Goal: Information Seeking & Learning: Learn about a topic

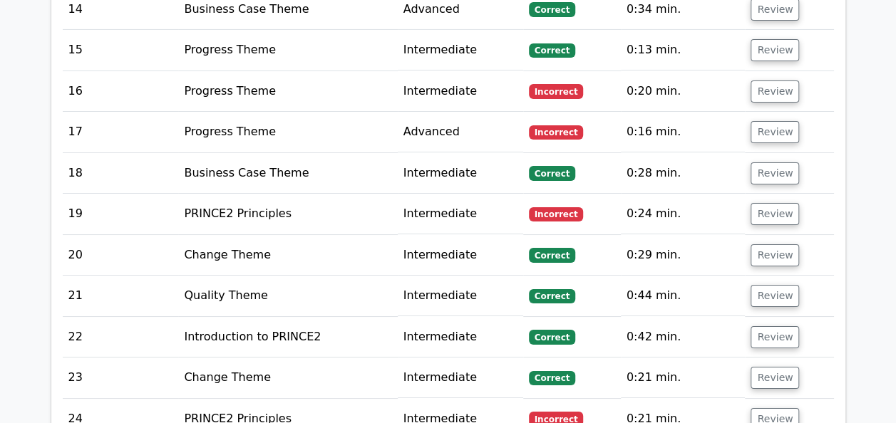
scroll to position [2549, 0]
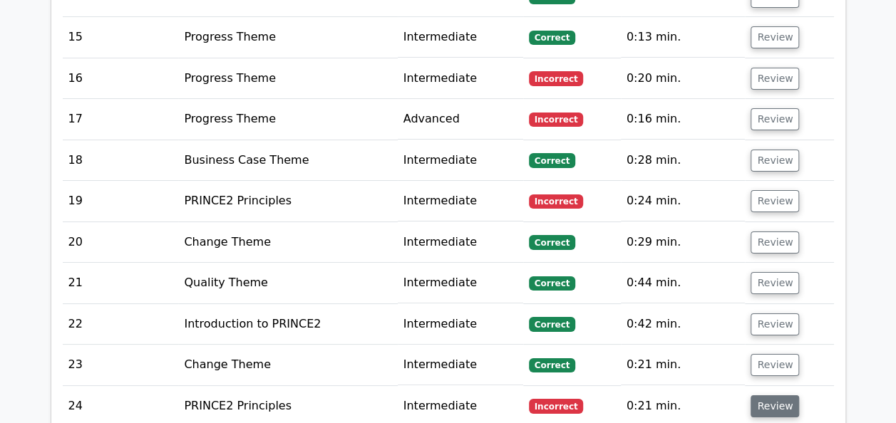
click at [777, 395] on button "Review" at bounding box center [774, 406] width 48 height 22
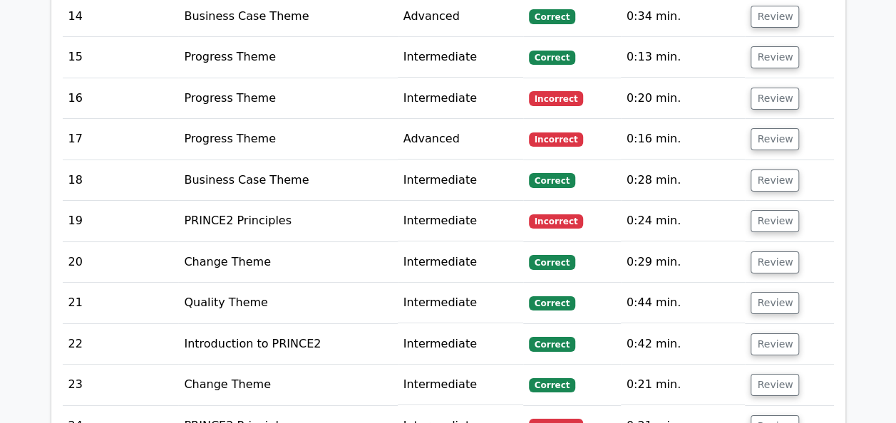
scroll to position [2522, 0]
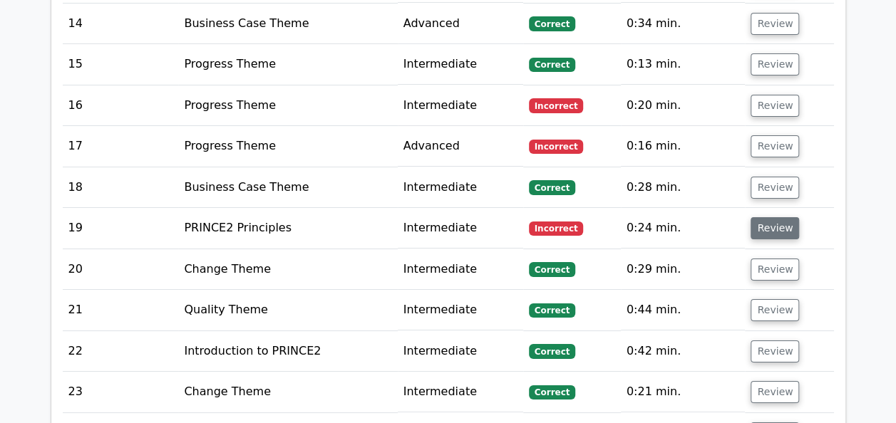
click at [765, 217] on button "Review" at bounding box center [774, 228] width 48 height 22
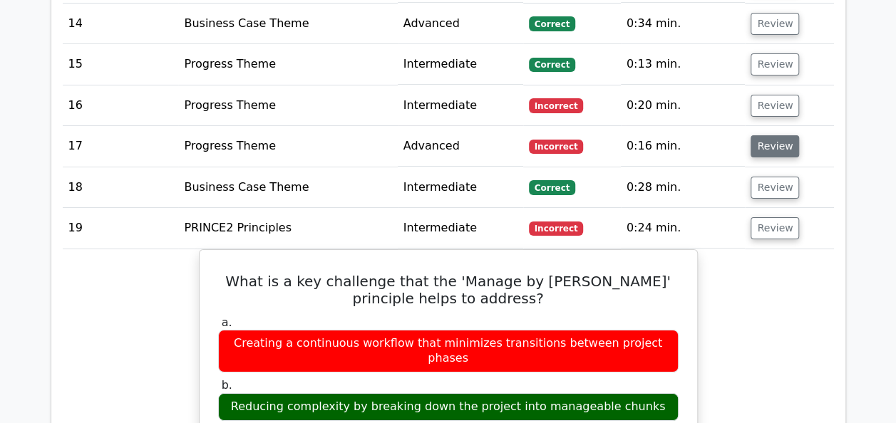
click at [761, 135] on button "Review" at bounding box center [774, 146] width 48 height 22
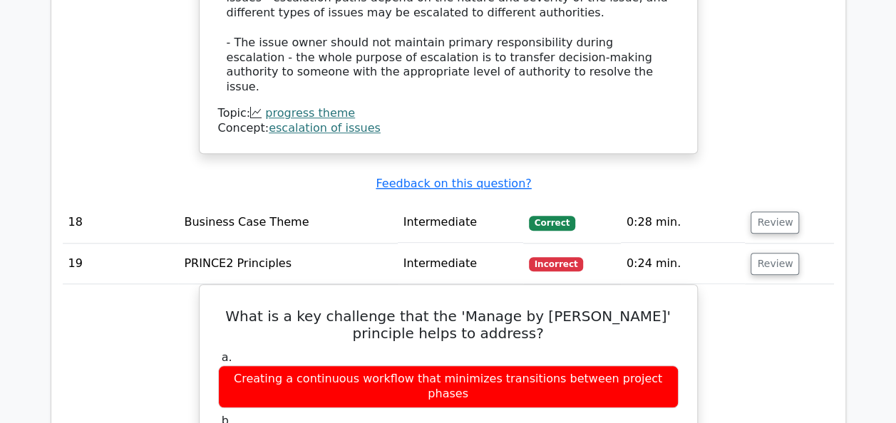
scroll to position [3177, 0]
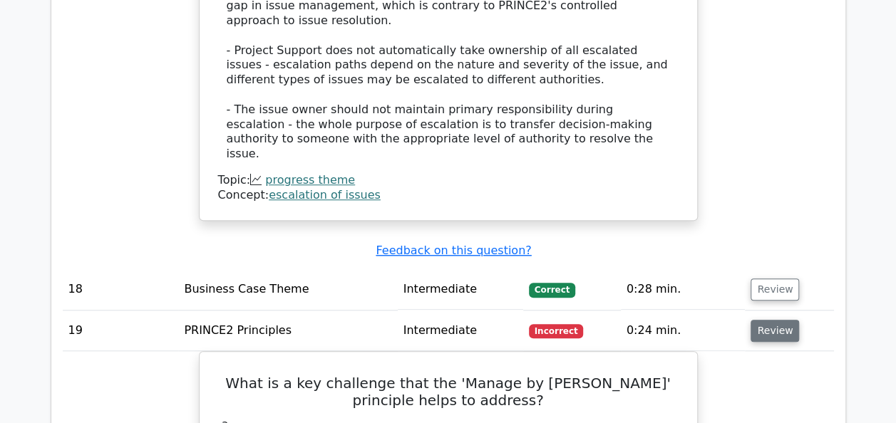
click at [772, 320] on button "Review" at bounding box center [774, 331] width 48 height 22
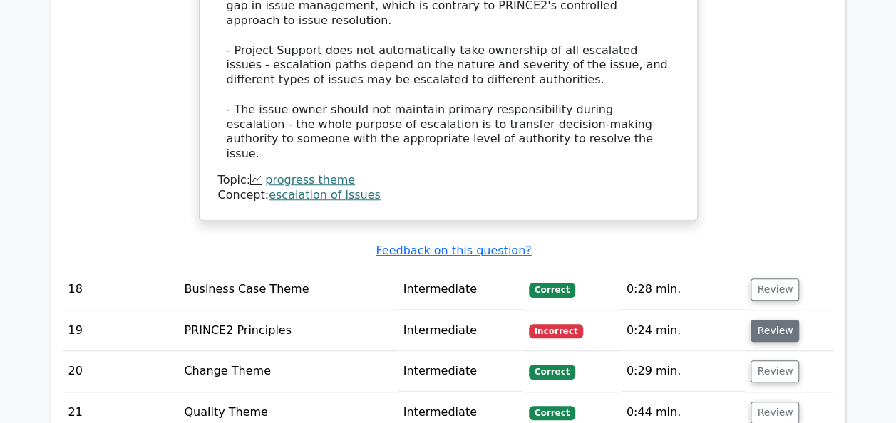
click at [772, 320] on button "Review" at bounding box center [774, 331] width 48 height 22
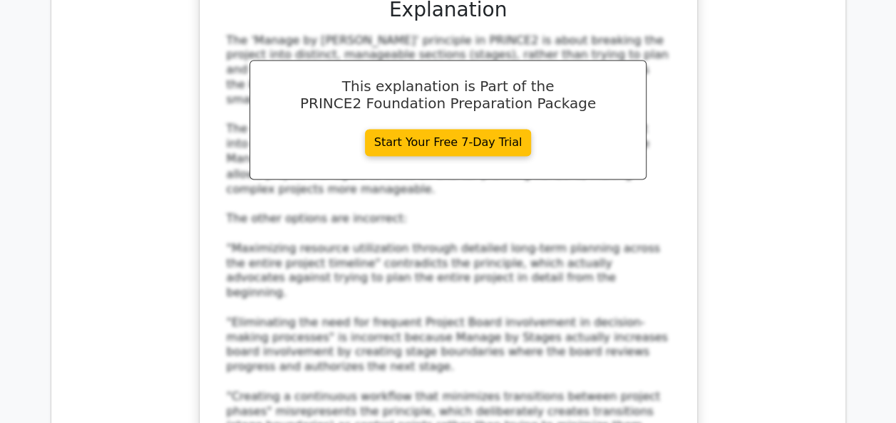
scroll to position [4065, 0]
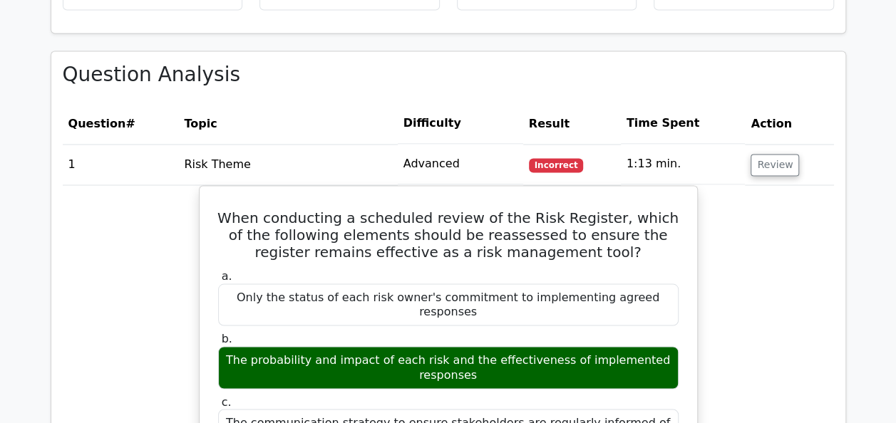
scroll to position [1149, 0]
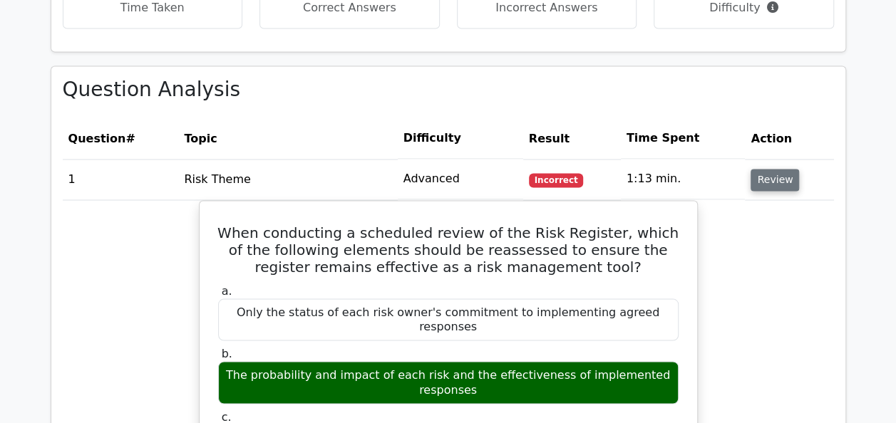
click at [761, 169] on button "Review" at bounding box center [774, 180] width 48 height 22
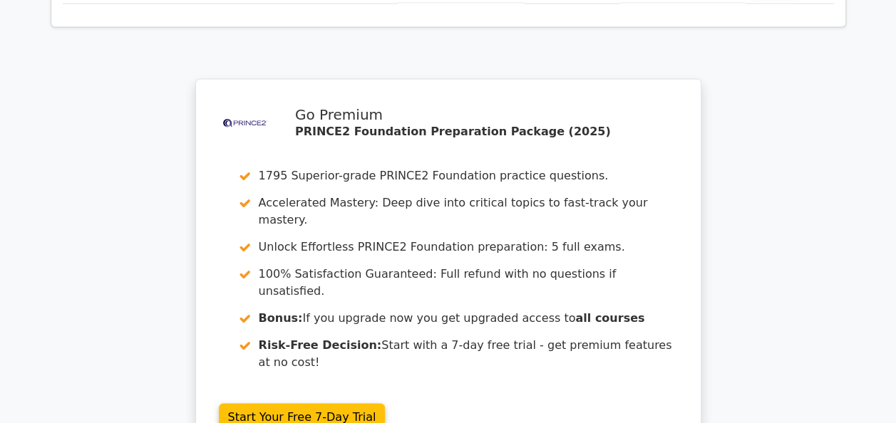
scroll to position [3955, 0]
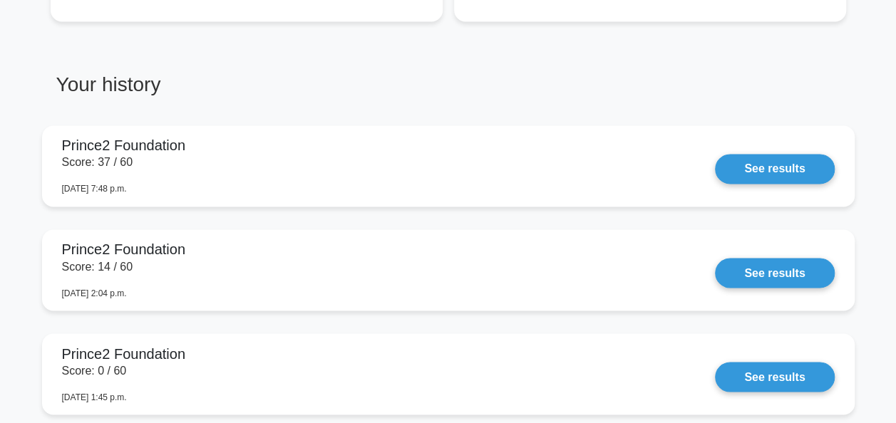
scroll to position [1088, 0]
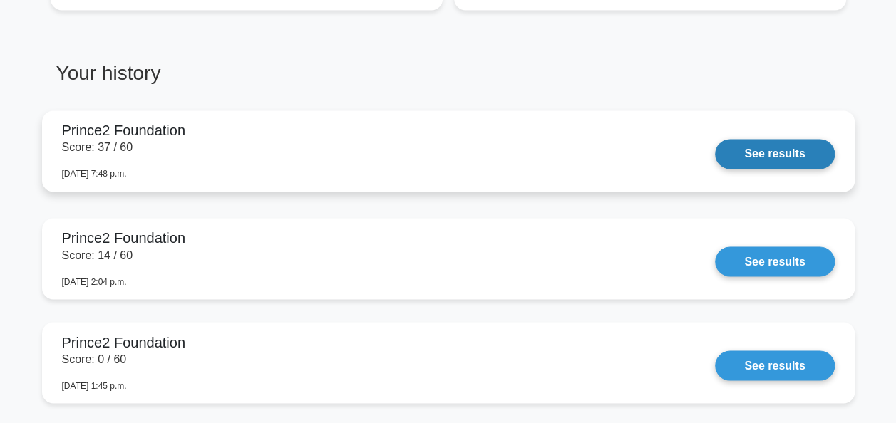
click at [780, 139] on link "See results" at bounding box center [774, 154] width 119 height 30
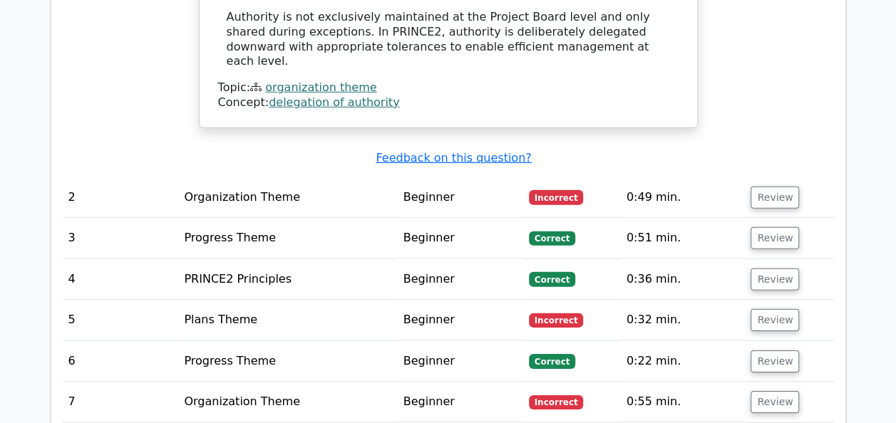
scroll to position [1998, 0]
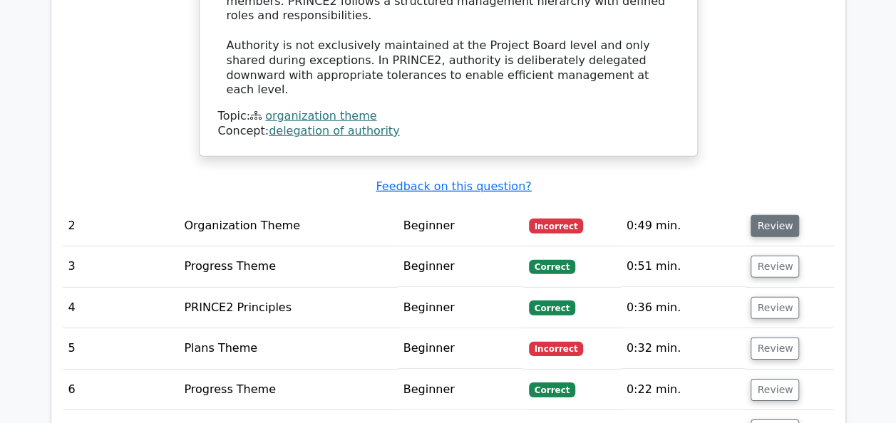
click at [782, 215] on button "Review" at bounding box center [774, 226] width 48 height 22
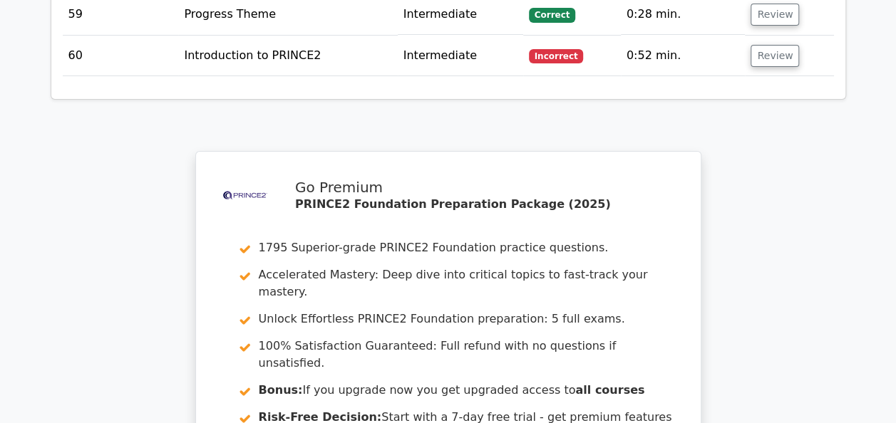
scroll to position [5447, 0]
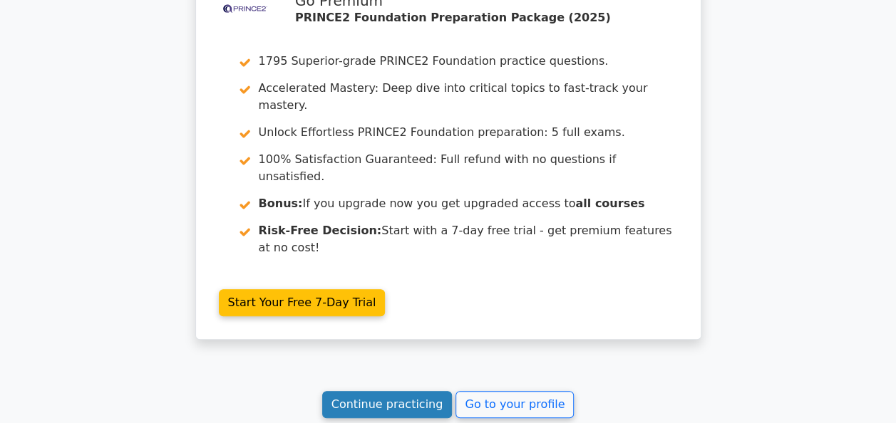
click at [410, 391] on link "Continue practicing" at bounding box center [387, 404] width 130 height 27
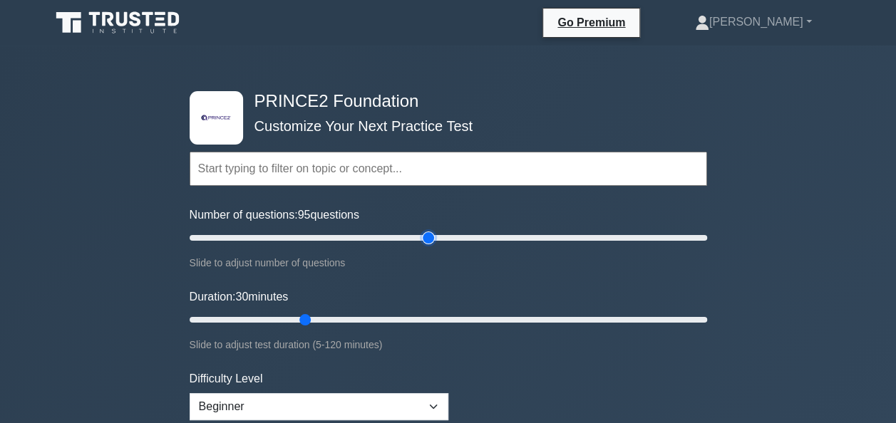
click at [428, 234] on input "Number of questions: 95 questions" at bounding box center [448, 237] width 517 height 17
click at [328, 229] on input "Number of questions: 55 questions" at bounding box center [448, 237] width 517 height 17
click at [305, 233] on input "Number of questions: 55 questions" at bounding box center [448, 237] width 517 height 17
click at [331, 237] on input "Number of questions: 50 questions" at bounding box center [448, 237] width 517 height 17
type input "60"
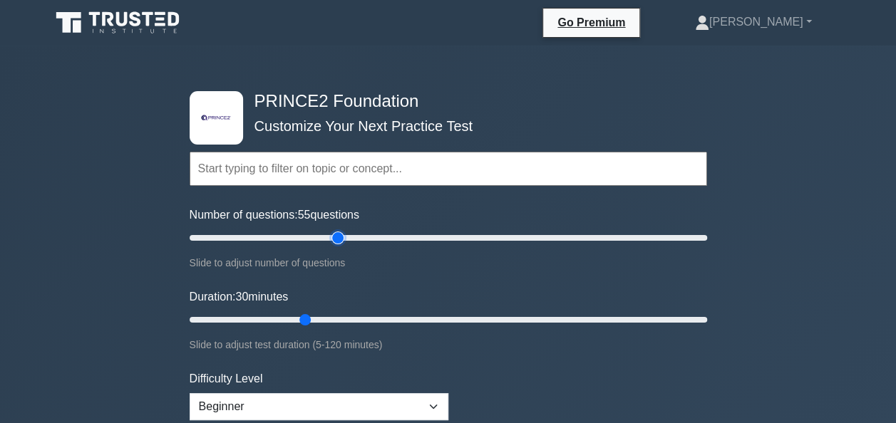
click at [341, 236] on input "Number of questions: 55 questions" at bounding box center [448, 237] width 517 height 17
click at [412, 320] on input "Duration: 55 minutes" at bounding box center [448, 319] width 517 height 17
type input "60"
click at [426, 319] on input "Duration: 60 minutes" at bounding box center [448, 319] width 517 height 17
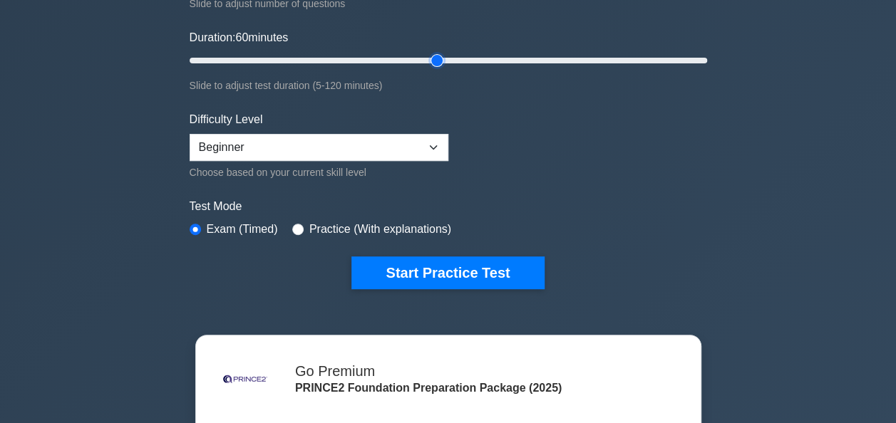
scroll to position [236, 0]
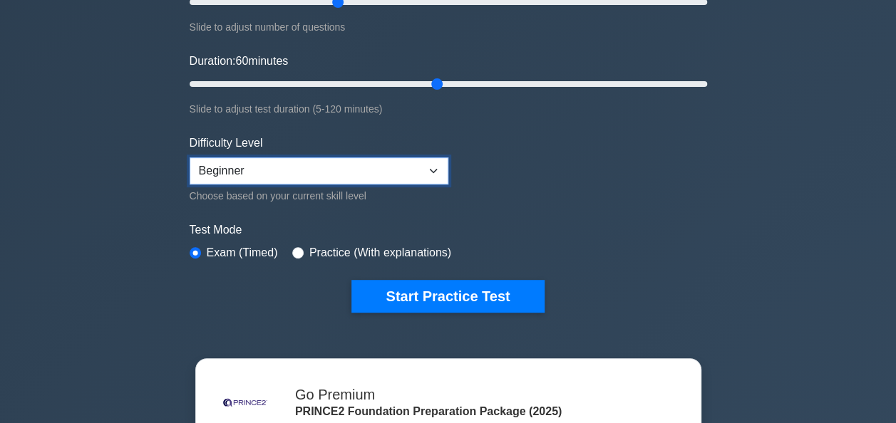
click at [437, 170] on select "Beginner Intermediate Expert" at bounding box center [319, 170] width 259 height 27
click at [190, 157] on select "Beginner Intermediate Expert" at bounding box center [319, 170] width 259 height 27
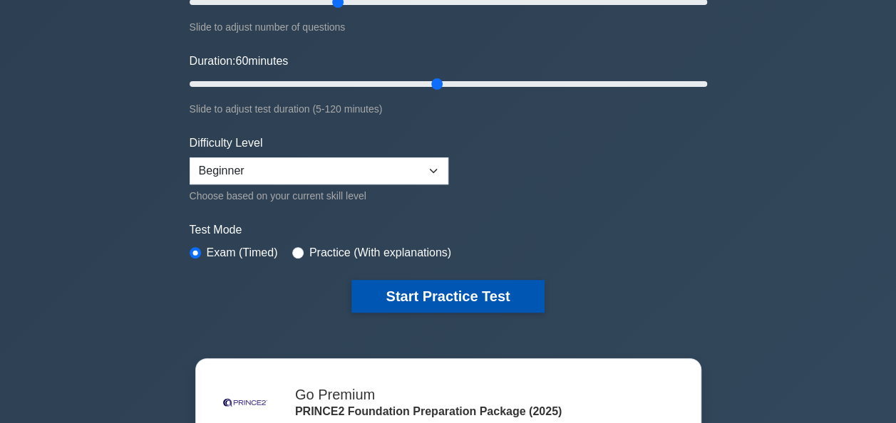
click at [388, 290] on button "Start Practice Test" at bounding box center [447, 296] width 192 height 33
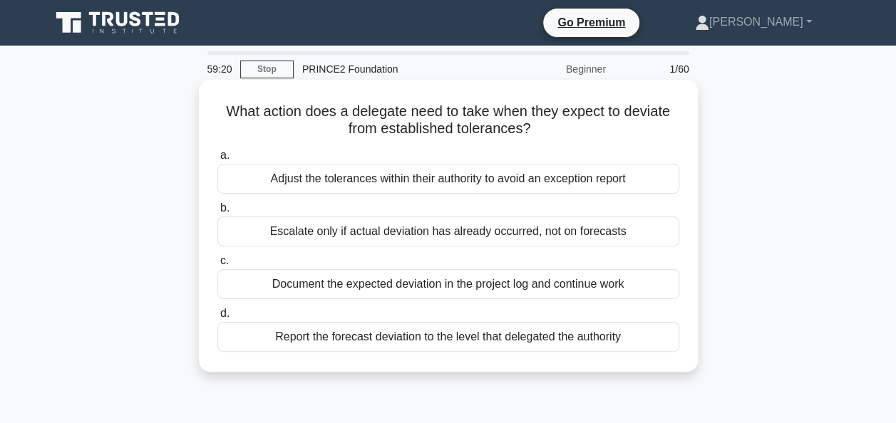
click at [309, 348] on div "Report the forecast deviation to the level that delegated the authority" at bounding box center [448, 337] width 462 height 30
click at [217, 318] on input "d. Report the forecast deviation to the level that delegated the authority" at bounding box center [217, 313] width 0 height 9
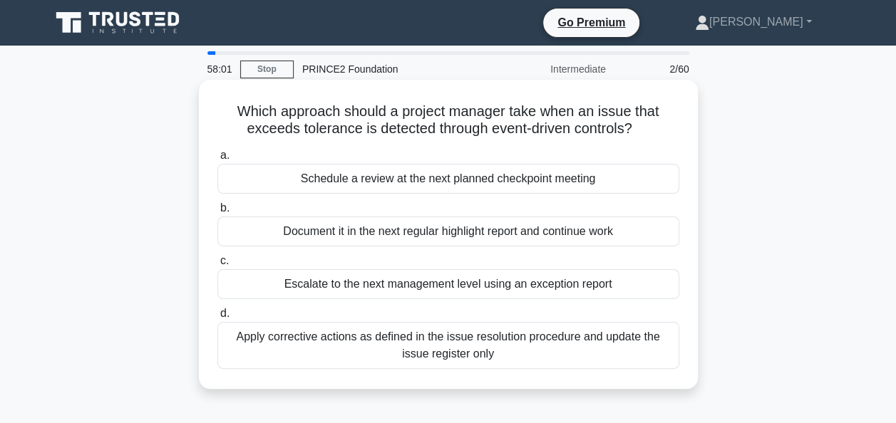
click at [301, 280] on div "Escalate to the next management level using an exception report" at bounding box center [448, 284] width 462 height 30
click at [217, 266] on input "c. Escalate to the next management level using an exception report" at bounding box center [217, 261] width 0 height 9
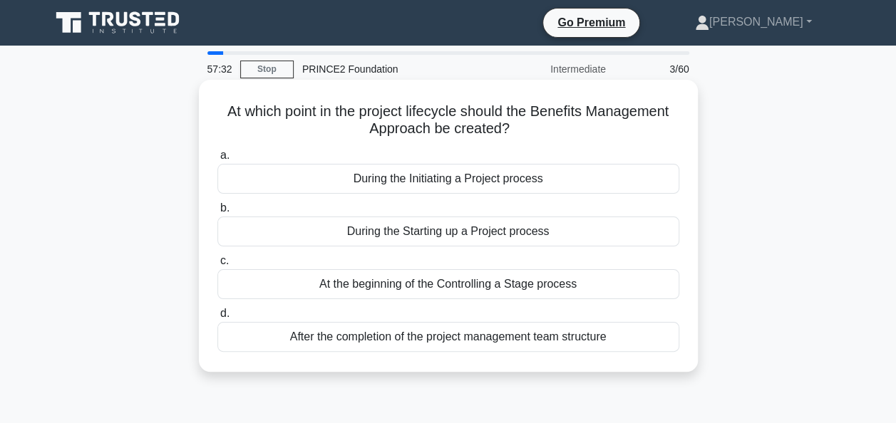
click at [352, 181] on div "During the Initiating a Project process" at bounding box center [448, 179] width 462 height 30
click at [217, 160] on input "a. During the Initiating a Project process" at bounding box center [217, 155] width 0 height 9
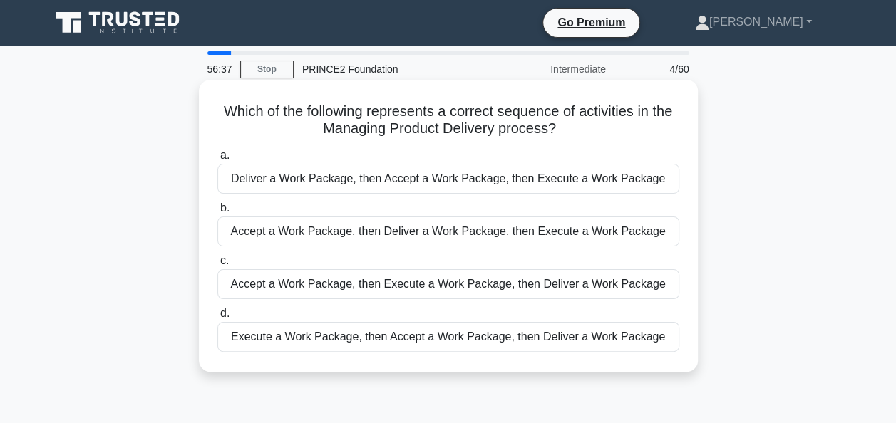
click at [284, 289] on div "Accept a Work Package, then Execute a Work Package, then Deliver a Work Package" at bounding box center [448, 284] width 462 height 30
click at [217, 266] on input "c. Accept a Work Package, then Execute a Work Package, then Deliver a Work Pack…" at bounding box center [217, 261] width 0 height 9
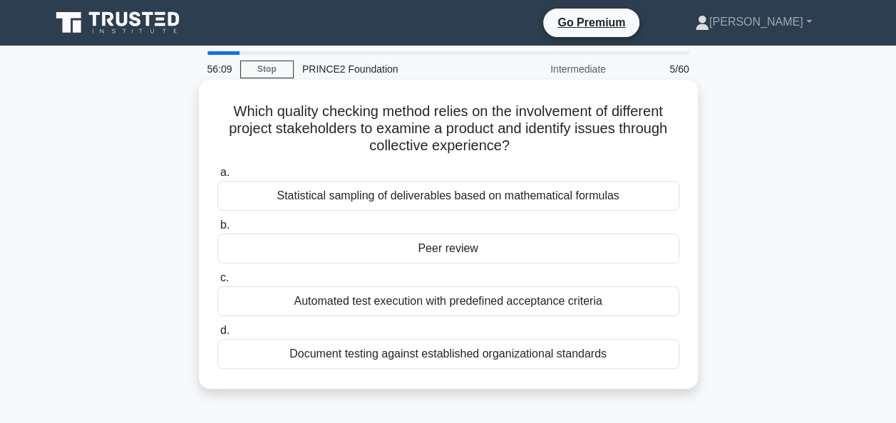
click at [276, 262] on div "Peer review" at bounding box center [448, 249] width 462 height 30
click at [217, 230] on input "b. Peer review" at bounding box center [217, 225] width 0 height 9
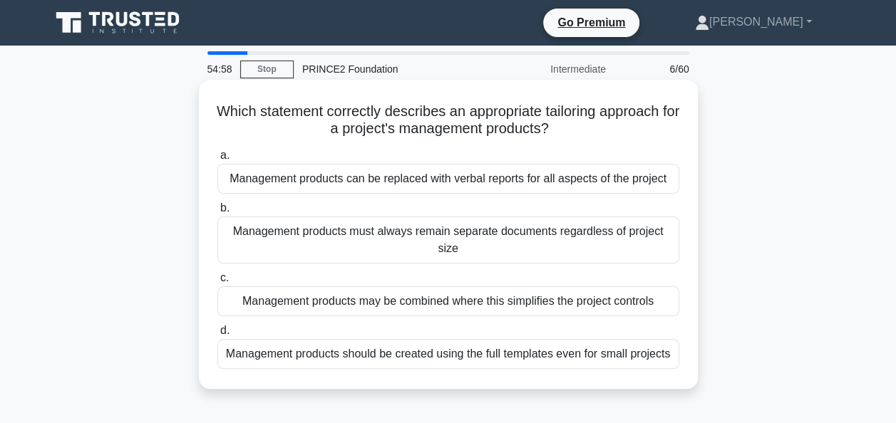
click at [244, 352] on div "Management products should be created using the full templates even for small p…" at bounding box center [448, 354] width 462 height 30
click at [217, 336] on input "d. Management products should be created using the full templates even for smal…" at bounding box center [217, 330] width 0 height 9
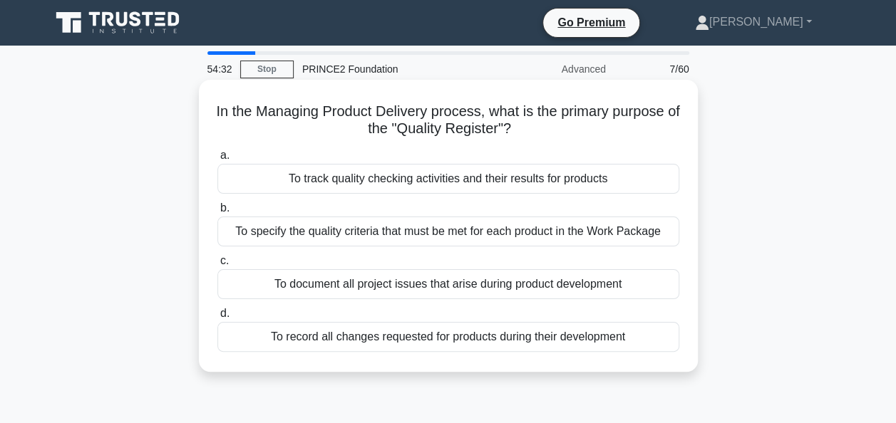
click at [246, 236] on div "To specify the quality criteria that must be met for each product in the Work P…" at bounding box center [448, 232] width 462 height 30
click at [217, 213] on input "b. To specify the quality criteria that must be met for each product in the Wor…" at bounding box center [217, 208] width 0 height 9
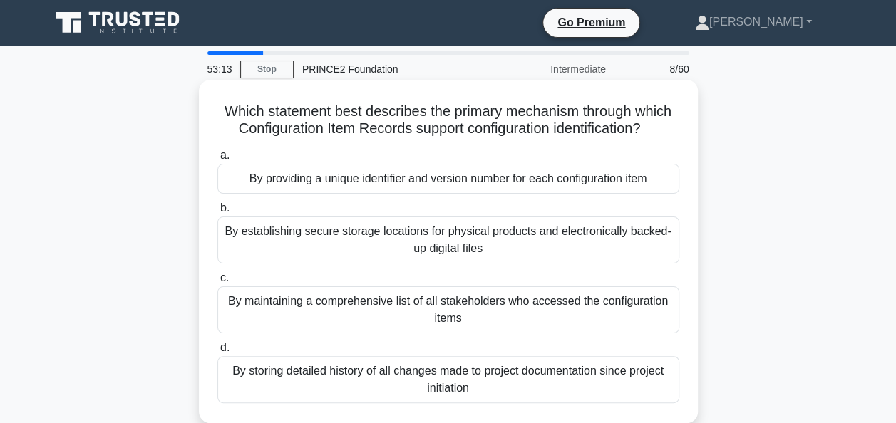
click at [302, 185] on div "By providing a unique identifier and version number for each configuration item" at bounding box center [448, 179] width 462 height 30
click at [217, 160] on input "a. By providing a unique identifier and version number for each configuration i…" at bounding box center [217, 155] width 0 height 9
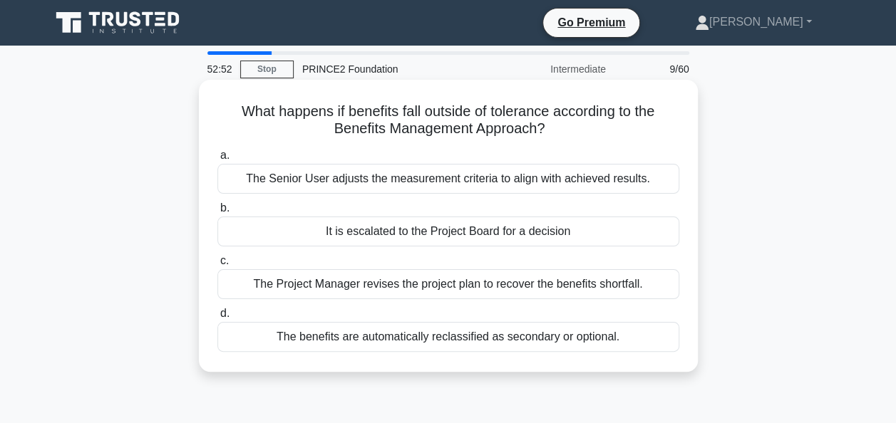
click at [265, 224] on div "It is escalated to the Project Board for a decision" at bounding box center [448, 232] width 462 height 30
click at [217, 213] on input "b. It is escalated to the Project Board for a decision" at bounding box center [217, 208] width 0 height 9
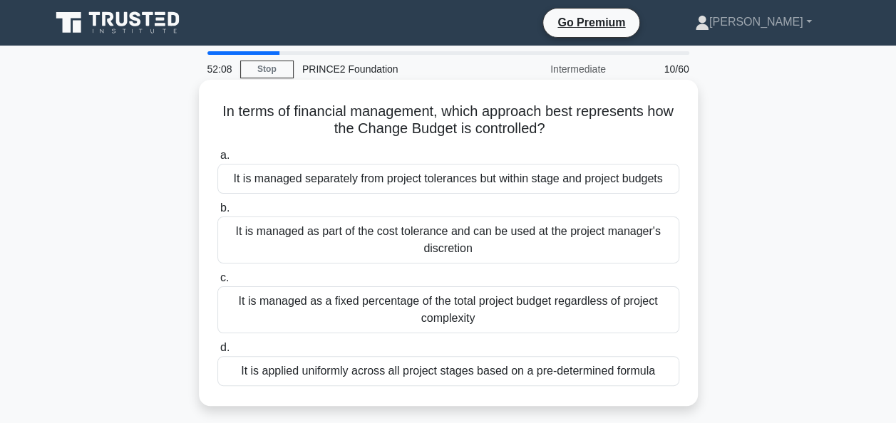
click at [259, 187] on div "It is managed separately from project tolerances but within stage and project b…" at bounding box center [448, 179] width 462 height 30
click at [217, 160] on input "a. It is managed separately from project tolerances but within stage and projec…" at bounding box center [217, 155] width 0 height 9
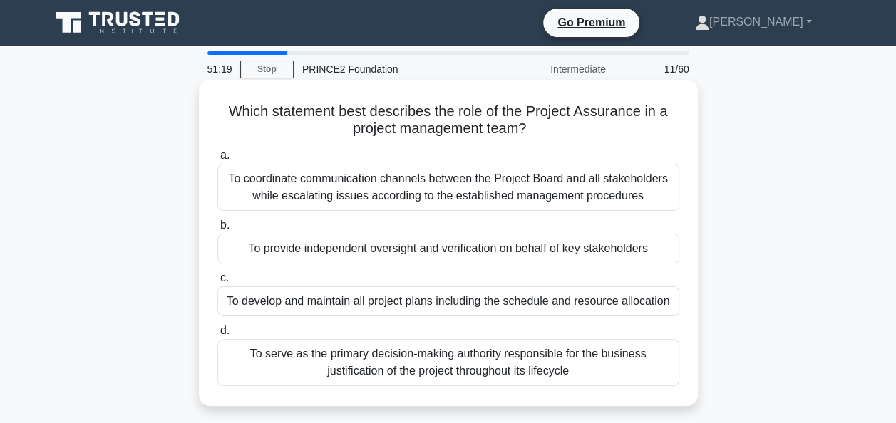
click at [272, 251] on div "To provide independent oversight and verification on behalf of key stakeholders" at bounding box center [448, 249] width 462 height 30
click at [217, 230] on input "b. To provide independent oversight and verification on behalf of key stakehold…" at bounding box center [217, 225] width 0 height 9
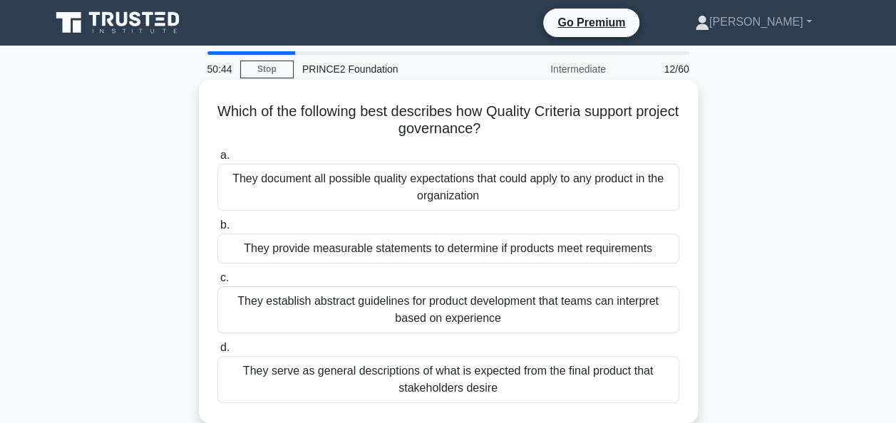
click at [255, 247] on div "They provide measurable statements to determine if products meet requirements" at bounding box center [448, 249] width 462 height 30
click at [217, 230] on input "b. They provide measurable statements to determine if products meet requirements" at bounding box center [217, 225] width 0 height 9
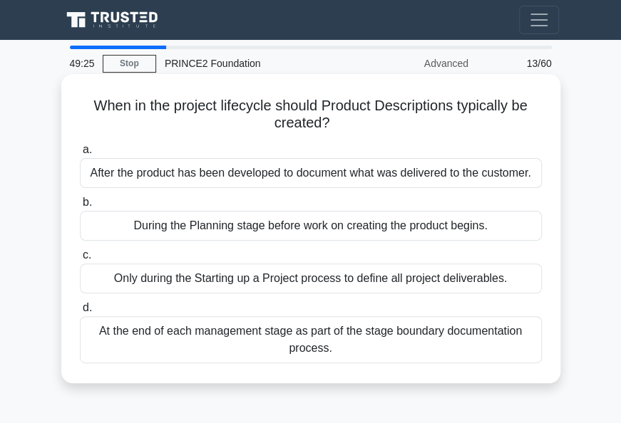
drag, startPoint x: 167, startPoint y: 105, endPoint x: 473, endPoint y: 124, distance: 306.3
click at [473, 124] on h5 "When in the project lifecycle should Product Descriptions typically be created?…" at bounding box center [310, 115] width 465 height 36
copy h5 "project lifecycle should Product Descriptions typically be created?"
click at [233, 145] on label "a. After the product has been developed to document what was delivered to the c…" at bounding box center [311, 164] width 462 height 47
click at [80, 145] on input "a. After the product has been developed to document what was delivered to the c…" at bounding box center [80, 149] width 0 height 9
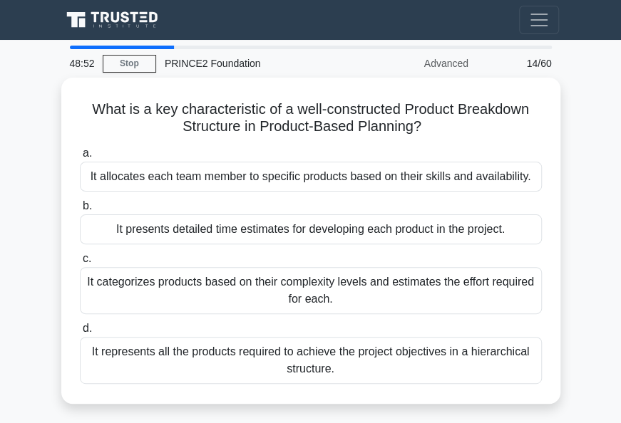
click at [167, 46] on div at bounding box center [122, 48] width 104 height 4
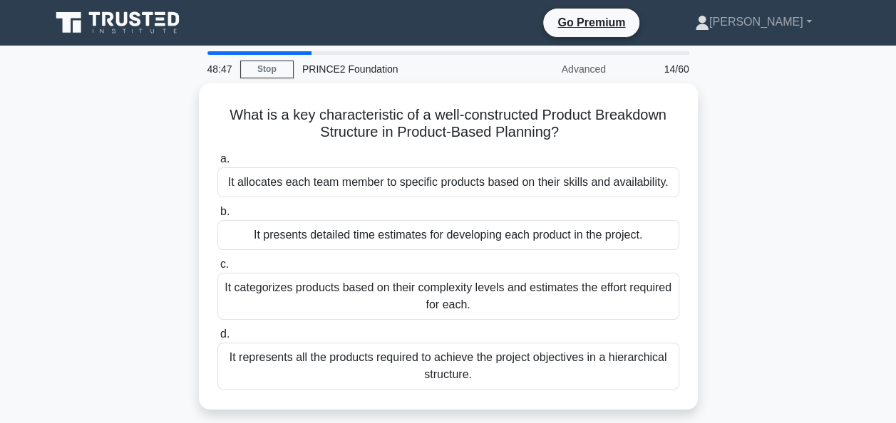
click at [665, 66] on div "14/60" at bounding box center [655, 69] width 83 height 29
click at [670, 68] on div "14/60" at bounding box center [655, 69] width 83 height 29
click at [270, 58] on div "48:45 Stop PRINCE2 Foundation Advanced 14/60" at bounding box center [448, 69] width 499 height 29
click at [269, 66] on link "Stop" at bounding box center [266, 70] width 53 height 18
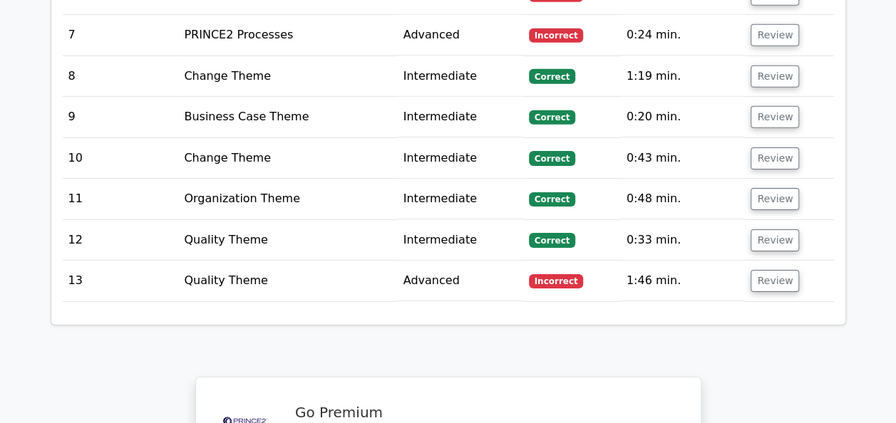
scroll to position [2116, 0]
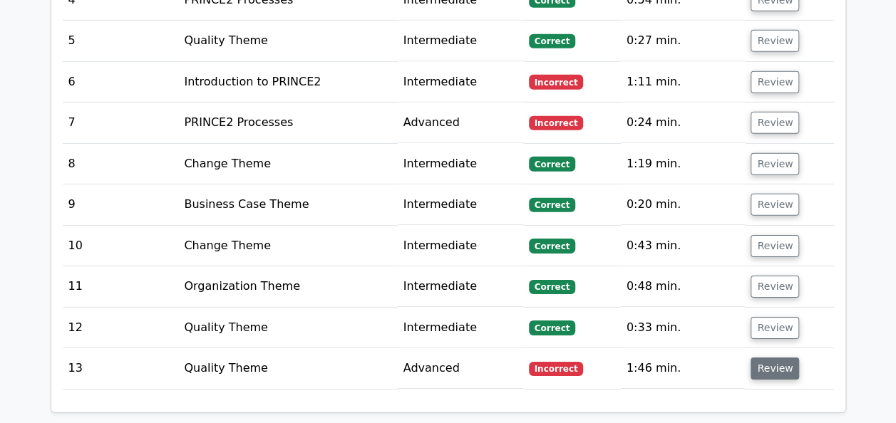
click at [765, 358] on button "Review" at bounding box center [774, 369] width 48 height 22
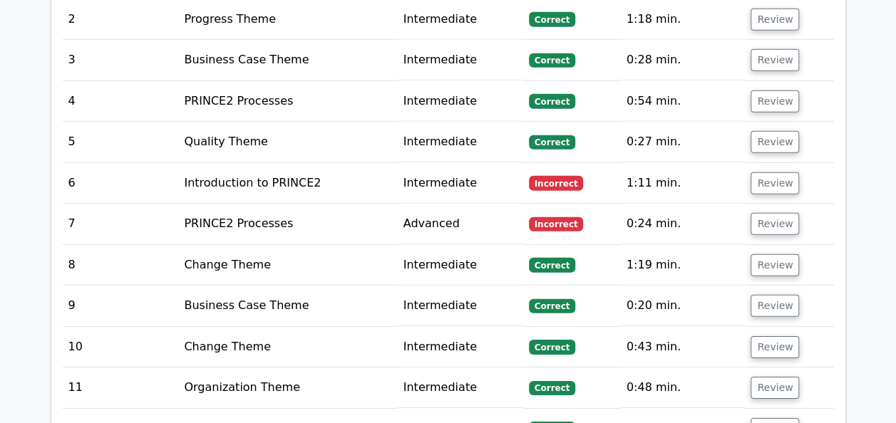
scroll to position [1944, 0]
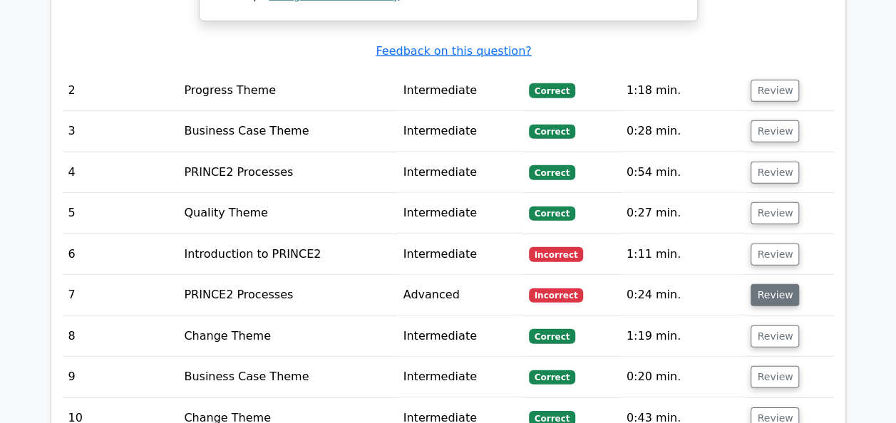
click at [758, 284] on button "Review" at bounding box center [774, 295] width 48 height 22
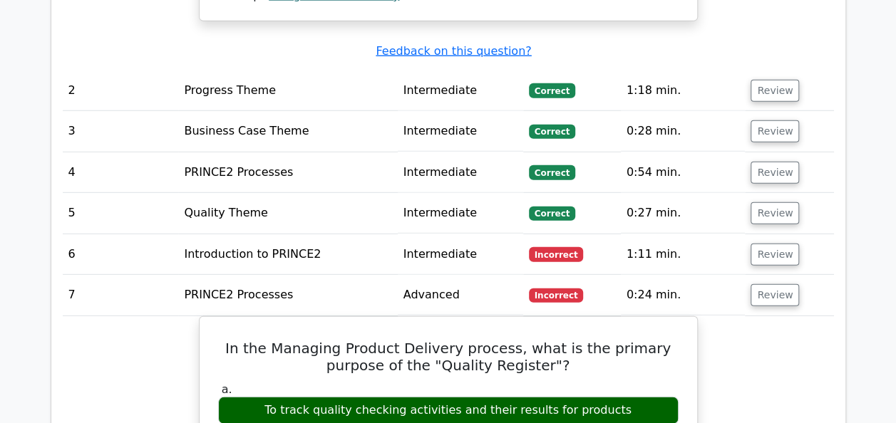
click at [770, 244] on button "Review" at bounding box center [774, 255] width 48 height 22
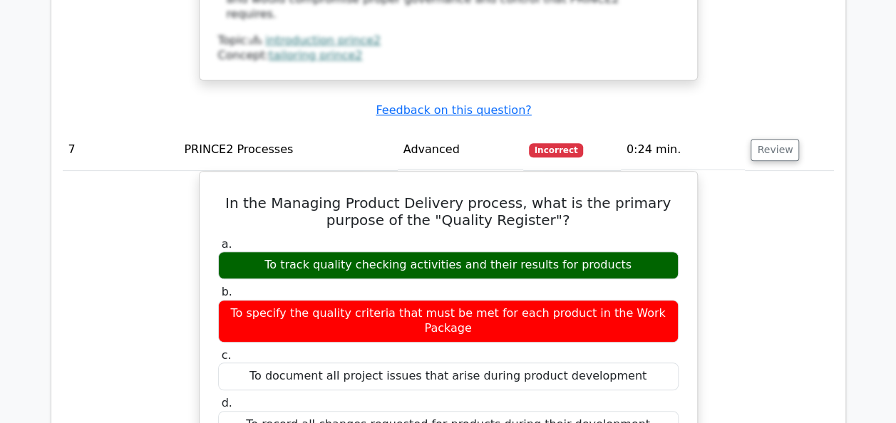
scroll to position [4674, 0]
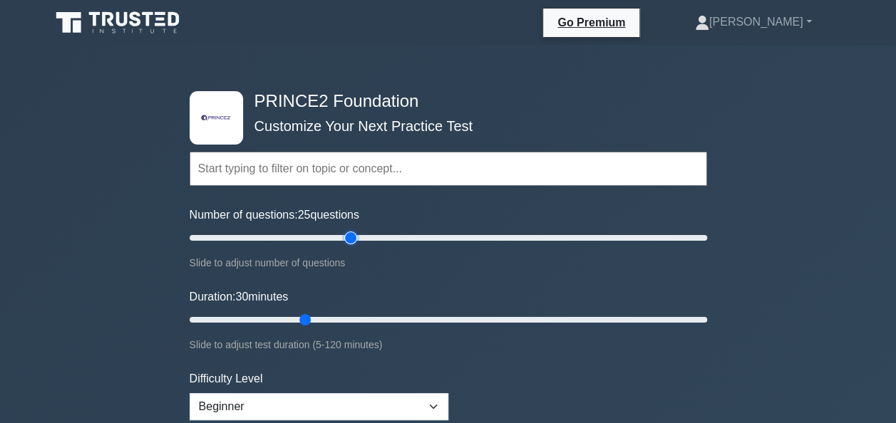
click at [351, 234] on input "Number of questions: 25 questions" at bounding box center [448, 237] width 517 height 17
click at [323, 235] on input "Number of questions: 55 questions" at bounding box center [448, 237] width 517 height 17
type input "60"
click at [337, 235] on input "Number of questions: 60 questions" at bounding box center [448, 237] width 517 height 17
type input "60"
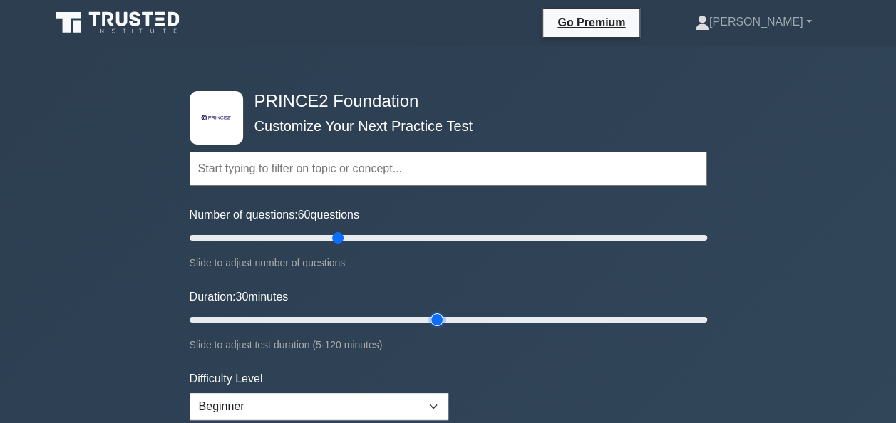
click at [447, 320] on input "Duration: 30 minutes" at bounding box center [448, 319] width 517 height 17
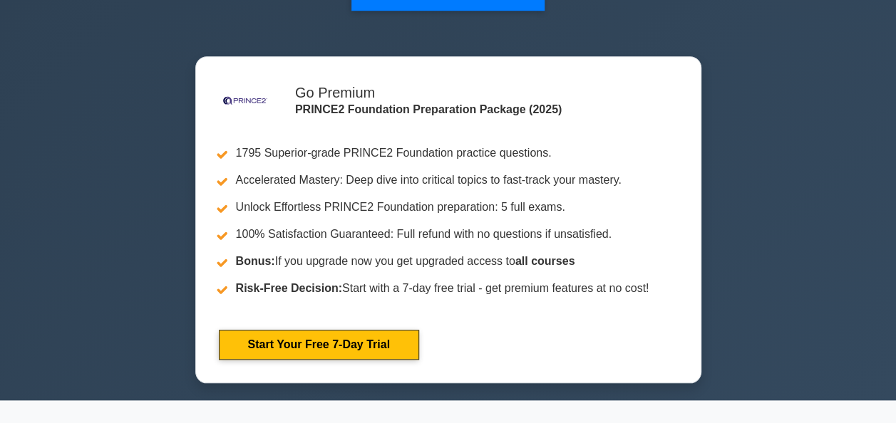
scroll to position [486, 0]
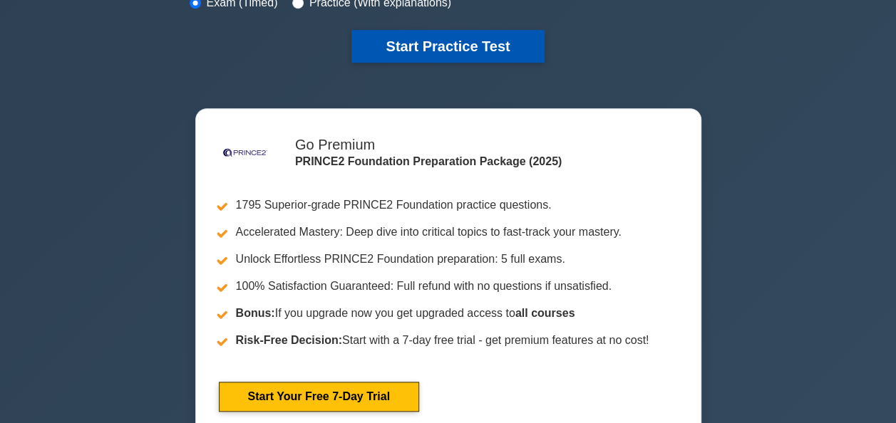
click at [445, 50] on button "Start Practice Test" at bounding box center [447, 46] width 192 height 33
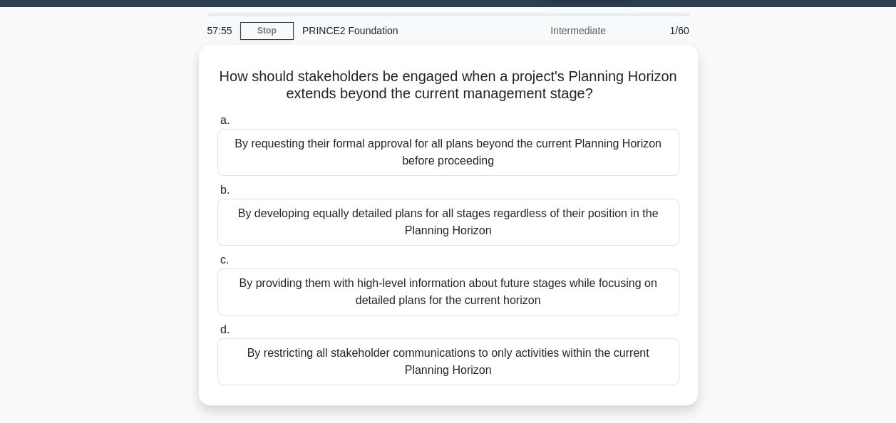
scroll to position [28, 0]
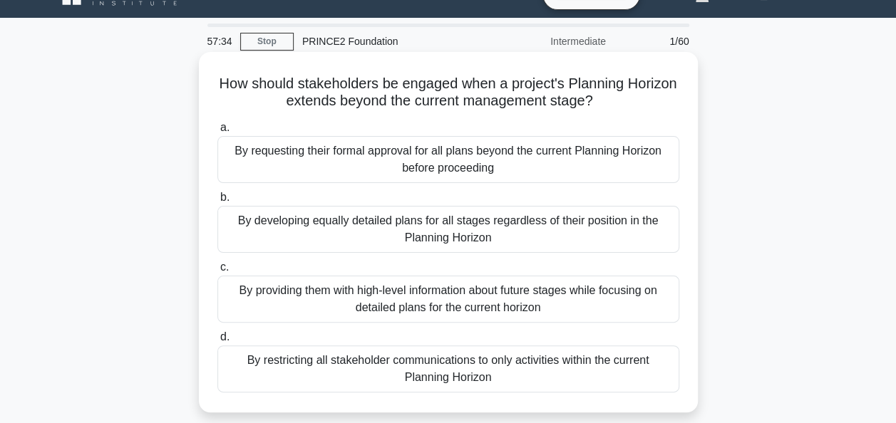
click at [453, 168] on div "By requesting their formal approval for all plans beyond the current Planning H…" at bounding box center [448, 159] width 462 height 47
click at [217, 133] on input "a. By requesting their formal approval for all plans beyond the current Plannin…" at bounding box center [217, 127] width 0 height 9
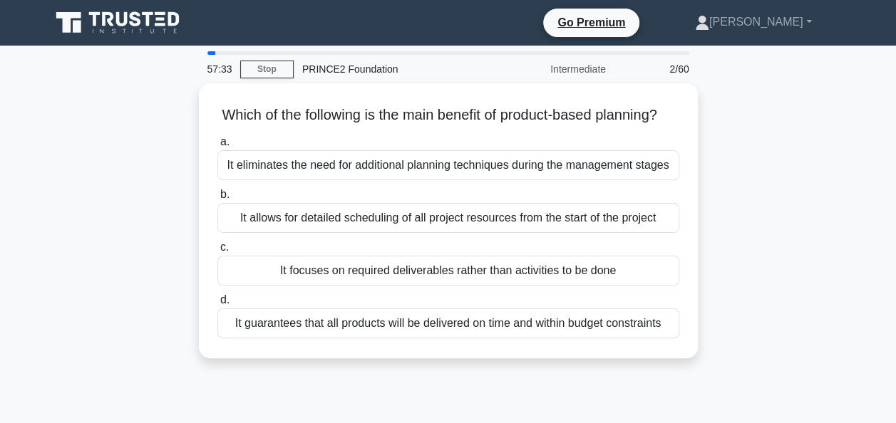
scroll to position [0, 0]
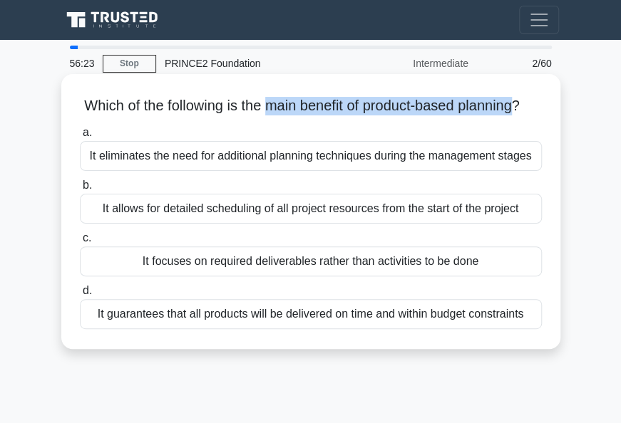
drag, startPoint x: 276, startPoint y: 104, endPoint x: 528, endPoint y: 103, distance: 252.2
click at [528, 103] on h5 "Which of the following is the main benefit of product-based planning? .spinner_…" at bounding box center [310, 106] width 465 height 19
copy h5 "main benefit of product-based planning"
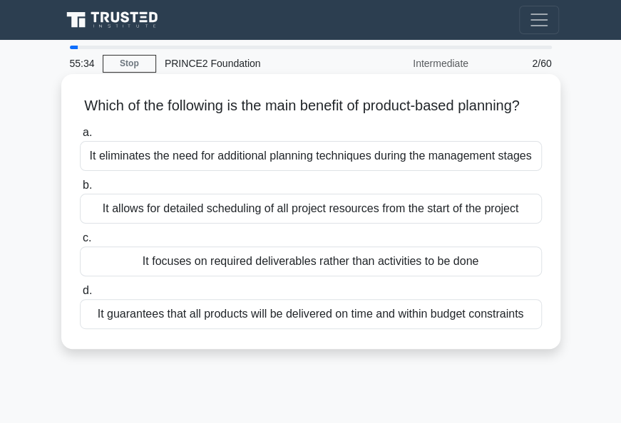
click at [257, 224] on div "It allows for detailed scheduling of all project resources from the start of th…" at bounding box center [311, 209] width 462 height 30
click at [80, 190] on input "b. It allows for detailed scheduling of all project resources from the start of…" at bounding box center [80, 185] width 0 height 9
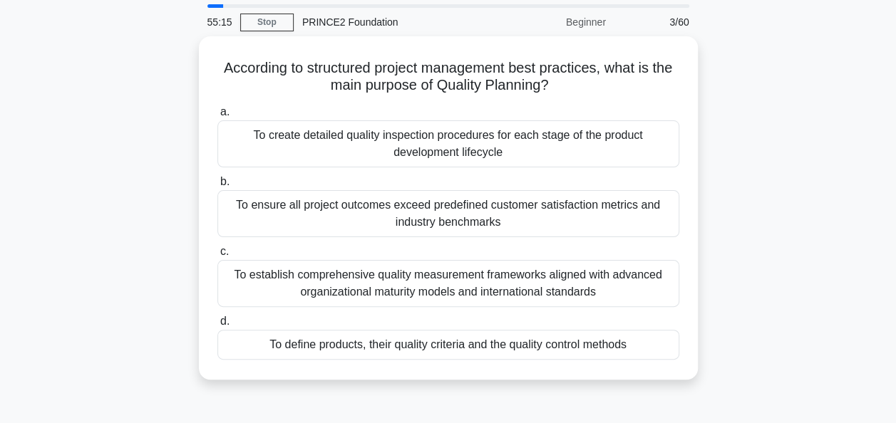
scroll to position [43, 0]
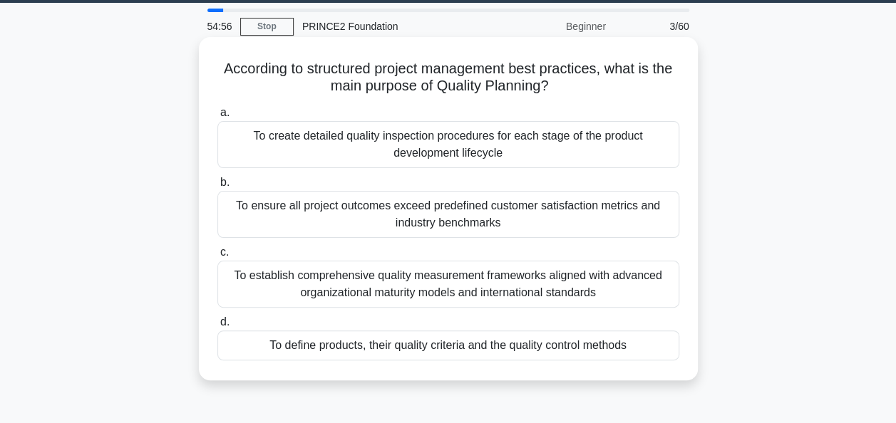
click at [416, 345] on div "To define products, their quality criteria and the quality control methods" at bounding box center [448, 346] width 462 height 30
click at [217, 327] on input "d. To define products, their quality criteria and the quality control methods" at bounding box center [217, 322] width 0 height 9
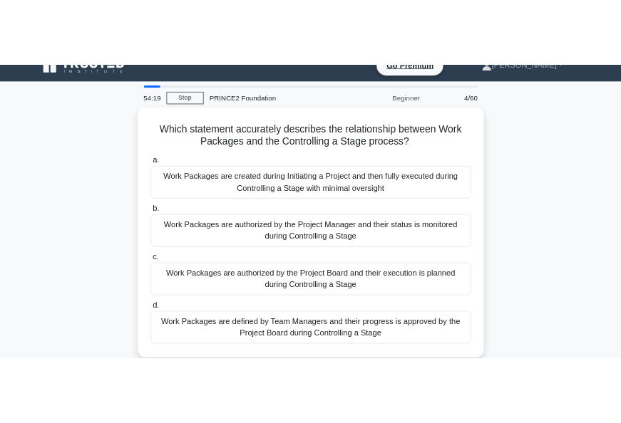
scroll to position [23, 0]
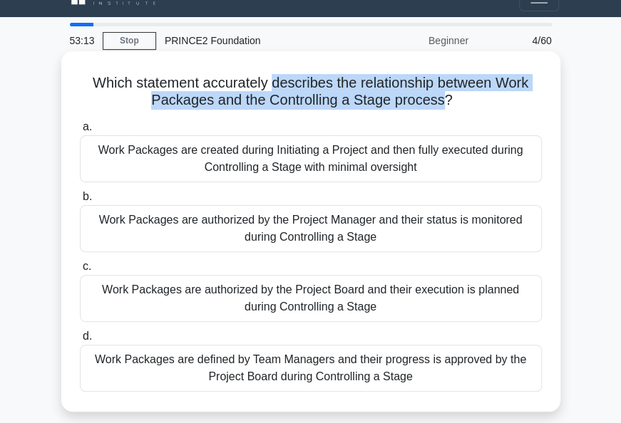
drag, startPoint x: 441, startPoint y: 102, endPoint x: 269, endPoint y: 83, distance: 173.4
click at [269, 83] on h5 "Which statement accurately describes the relationship between Work Packages and…" at bounding box center [310, 92] width 465 height 36
copy h5 "describes the relationship between Work Packages and the Controlling a Stage pr…"
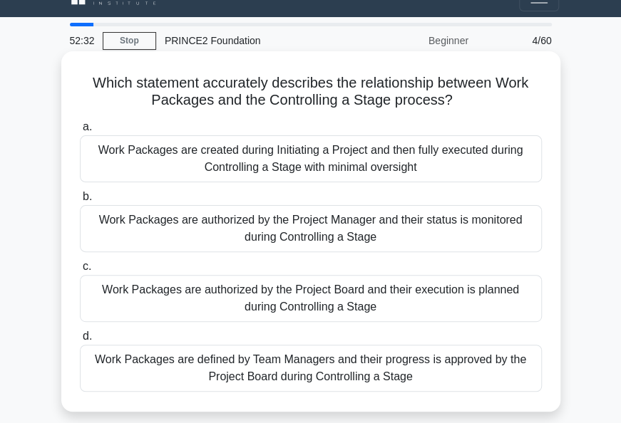
click at [208, 239] on div "Work Packages are authorized by the Project Manager and their status is monitor…" at bounding box center [311, 228] width 462 height 47
click at [80, 202] on input "b. Work Packages are authorized by the Project Manager and their status is moni…" at bounding box center [80, 196] width 0 height 9
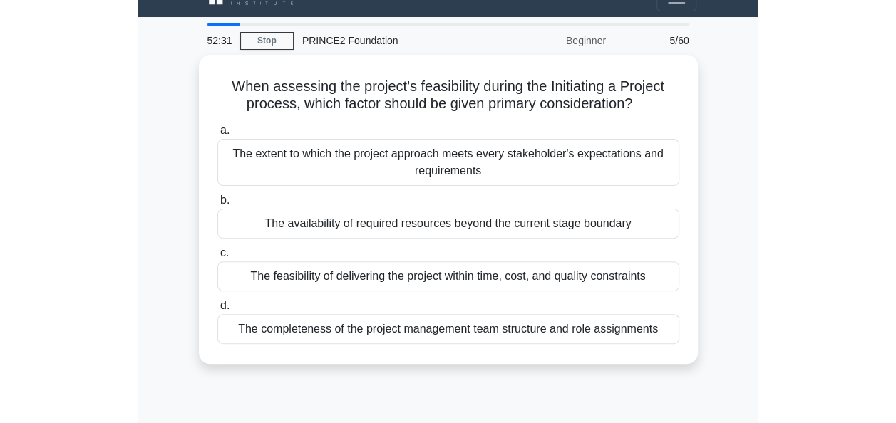
scroll to position [0, 0]
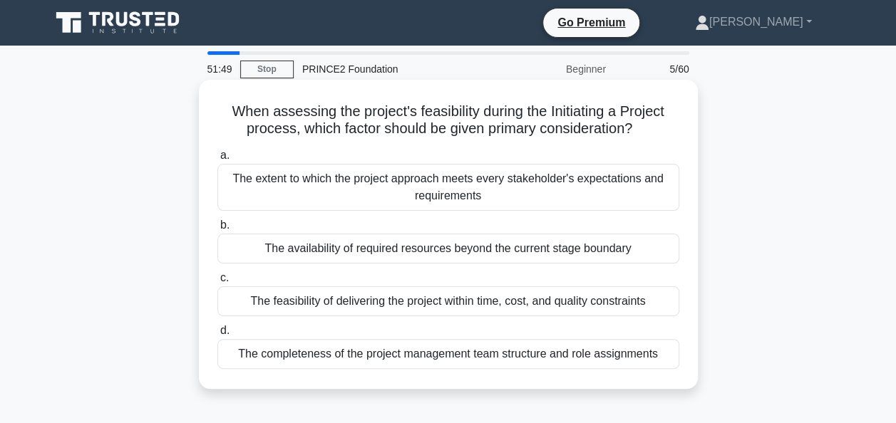
click at [271, 298] on div "The feasibility of delivering the project within time, cost, and quality constr…" at bounding box center [448, 301] width 462 height 30
click at [217, 283] on input "c. The feasibility of delivering the project within time, cost, and quality con…" at bounding box center [217, 278] width 0 height 9
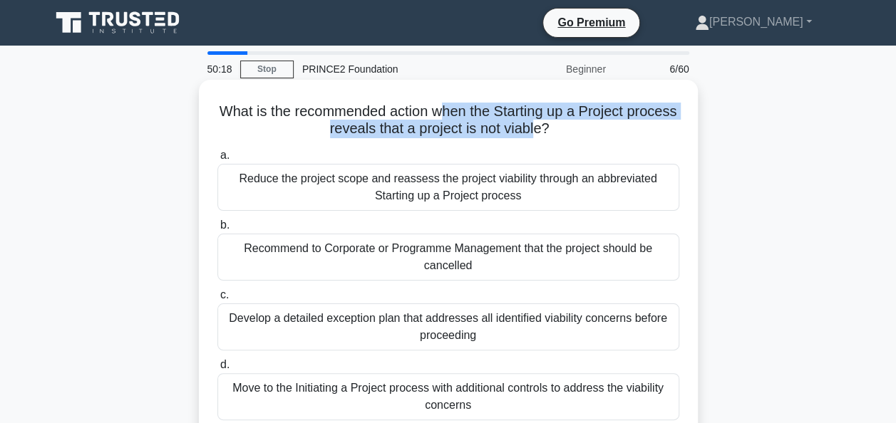
drag, startPoint x: 465, startPoint y: 117, endPoint x: 563, endPoint y: 131, distance: 99.4
click at [563, 131] on h5 "What is the recommended action when the Starting up a Project process reveals t…" at bounding box center [448, 121] width 465 height 36
drag, startPoint x: 563, startPoint y: 131, endPoint x: 461, endPoint y: 116, distance: 103.0
click at [461, 116] on h5 "What is the recommended action when the Starting up a Project process reveals t…" at bounding box center [448, 121] width 465 height 36
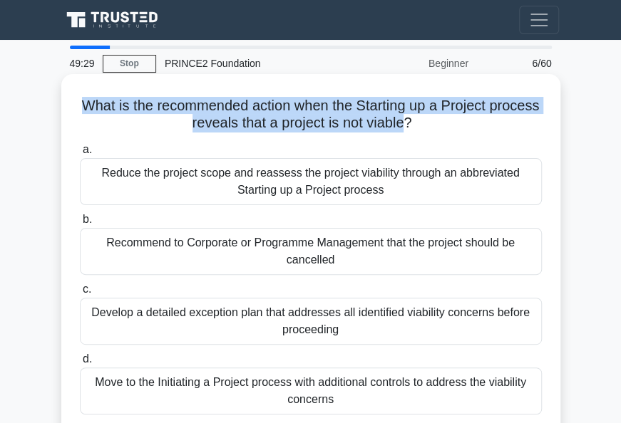
drag, startPoint x: 103, startPoint y: 97, endPoint x: 432, endPoint y: 126, distance: 330.5
click at [432, 126] on h5 "What is the recommended action when the Starting up a Project process reveals t…" at bounding box center [310, 115] width 465 height 36
copy h5 "What is the recommended action when the Starting up a Project process reveals t…"
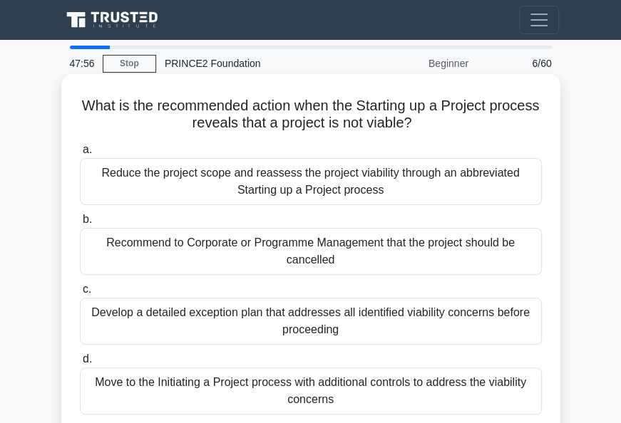
click at [169, 321] on div "Develop a detailed exception plan that addresses all identified viability conce…" at bounding box center [311, 321] width 462 height 47
click at [80, 294] on input "c. Develop a detailed exception plan that addresses all identified viability co…" at bounding box center [80, 289] width 0 height 9
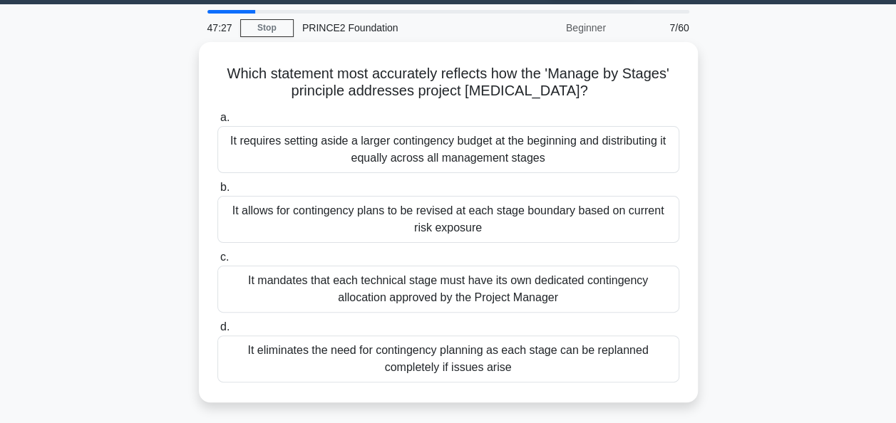
scroll to position [42, 0]
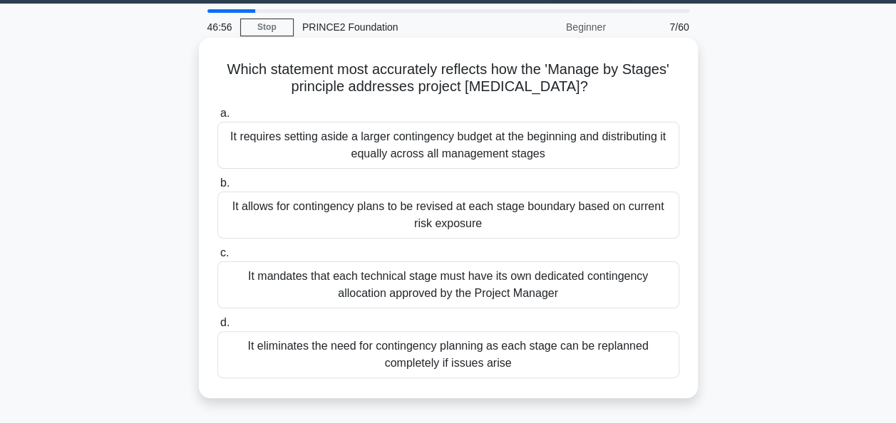
click at [545, 226] on div "It allows for contingency plans to be revised at each stage boundary based on c…" at bounding box center [448, 215] width 462 height 47
click at [217, 188] on input "b. It allows for contingency plans to be revised at each stage boundary based o…" at bounding box center [217, 183] width 0 height 9
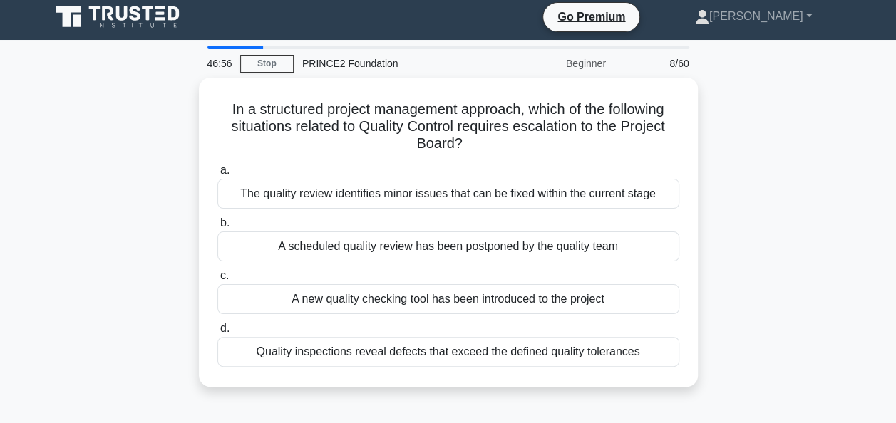
scroll to position [0, 0]
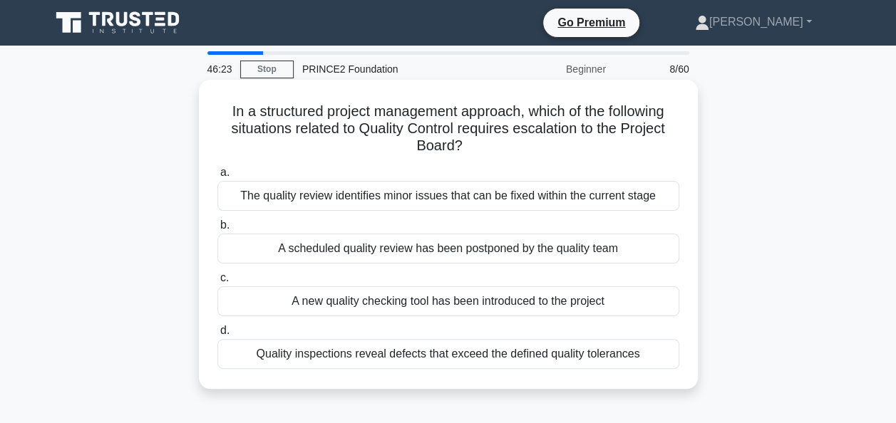
click at [269, 358] on div "Quality inspections reveal defects that exceed the defined quality tolerances" at bounding box center [448, 354] width 462 height 30
click at [217, 336] on input "d. Quality inspections reveal defects that exceed the defined quality tolerances" at bounding box center [217, 330] width 0 height 9
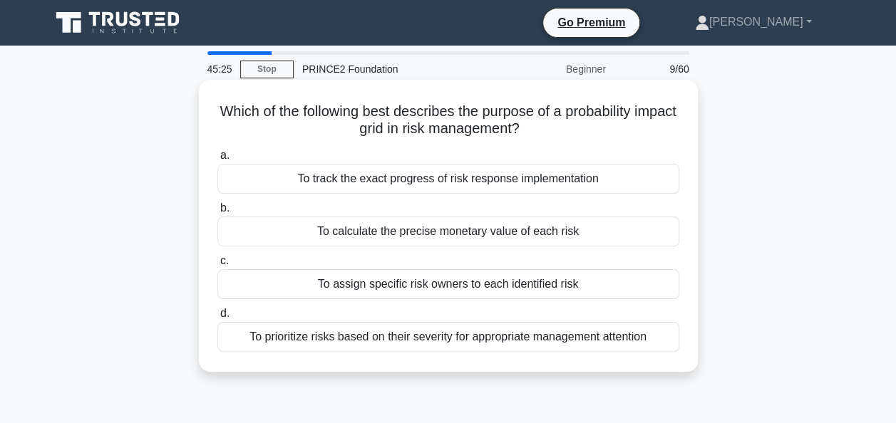
click at [272, 333] on div "To prioritize risks based on their severity for appropriate management attention" at bounding box center [448, 337] width 462 height 30
click at [217, 318] on input "d. To prioritize risks based on their severity for appropriate management atten…" at bounding box center [217, 313] width 0 height 9
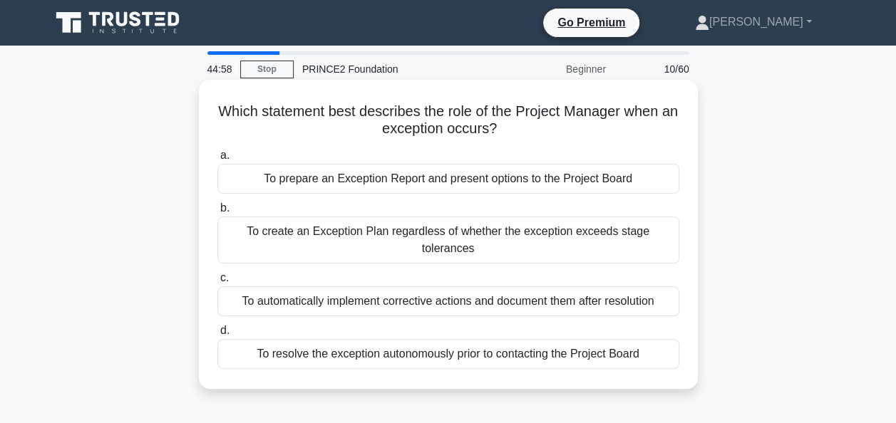
click at [314, 182] on div "To prepare an Exception Report and present options to the Project Board" at bounding box center [448, 179] width 462 height 30
click at [217, 160] on input "a. To prepare an Exception Report and present options to the Project Board" at bounding box center [217, 155] width 0 height 9
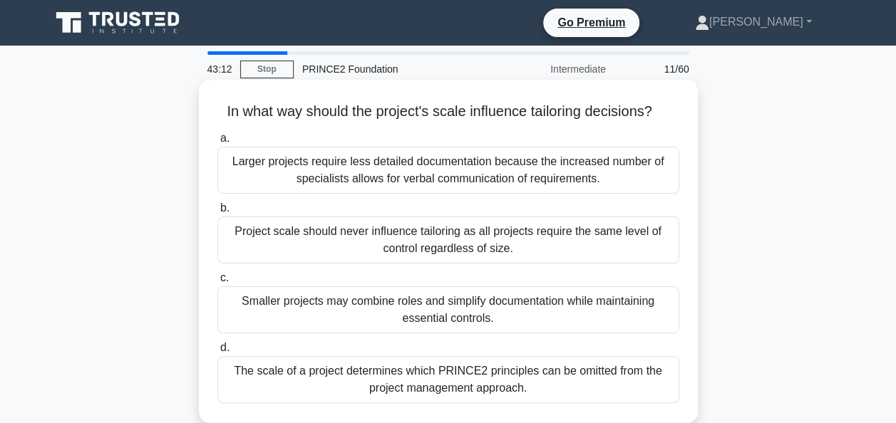
click at [262, 296] on div "Smaller projects may combine roles and simplify documentation while maintaining…" at bounding box center [448, 309] width 462 height 47
click at [217, 283] on input "c. Smaller projects may combine roles and simplify documentation while maintain…" at bounding box center [217, 278] width 0 height 9
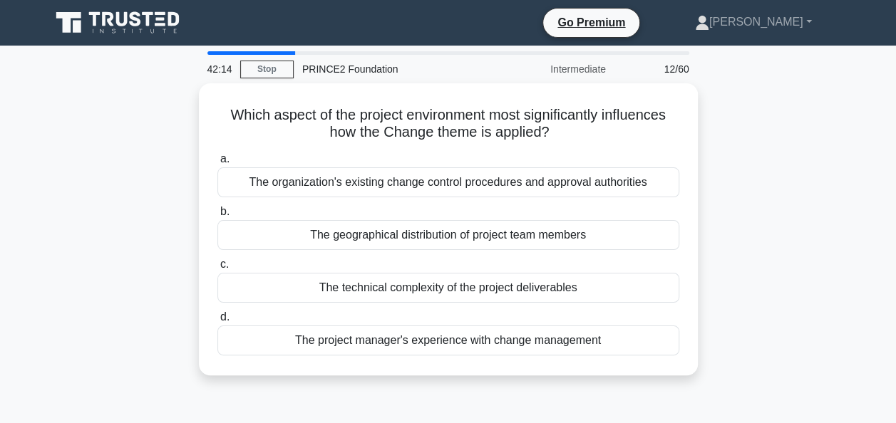
drag, startPoint x: 288, startPoint y: 275, endPoint x: 138, endPoint y: 256, distance: 150.9
click at [138, 256] on div "Which aspect of the project environment most significantly influences how the C…" at bounding box center [448, 237] width 812 height 309
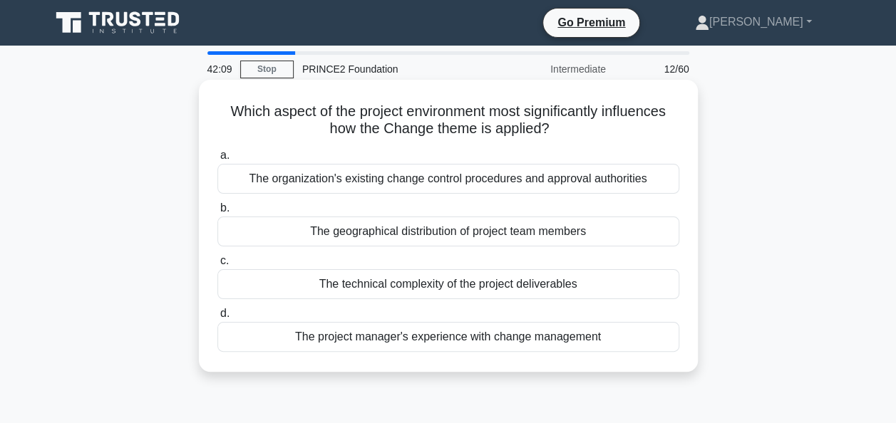
click at [408, 295] on div "The technical complexity of the project deliverables" at bounding box center [448, 284] width 462 height 30
click at [217, 266] on input "c. The technical complexity of the project deliverables" at bounding box center [217, 261] width 0 height 9
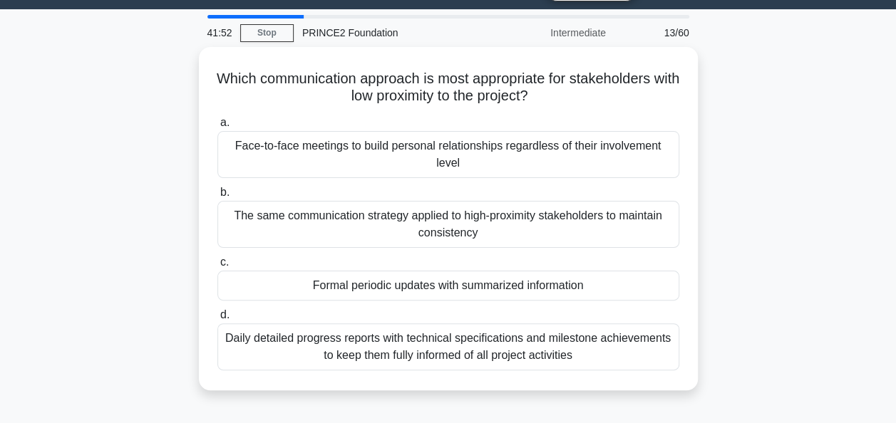
scroll to position [36, 0]
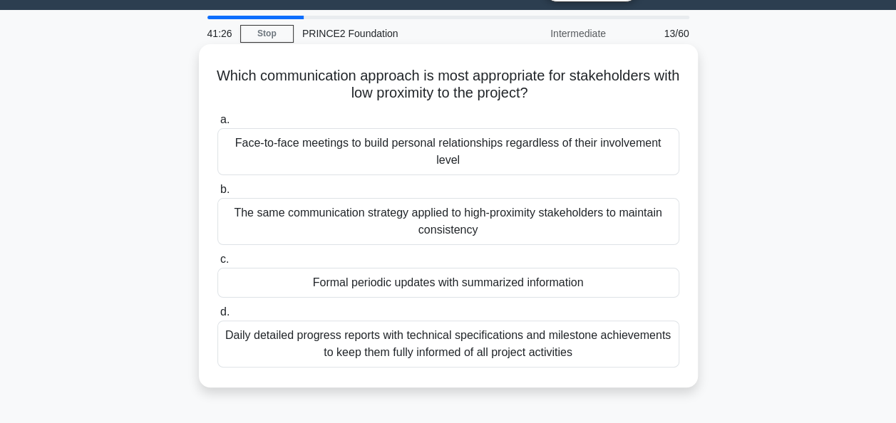
click at [396, 234] on div "The same communication strategy applied to high-proximity stakeholders to maint…" at bounding box center [448, 221] width 462 height 47
click at [217, 195] on input "b. The same communication strategy applied to high-proximity stakeholders to ma…" at bounding box center [217, 189] width 0 height 9
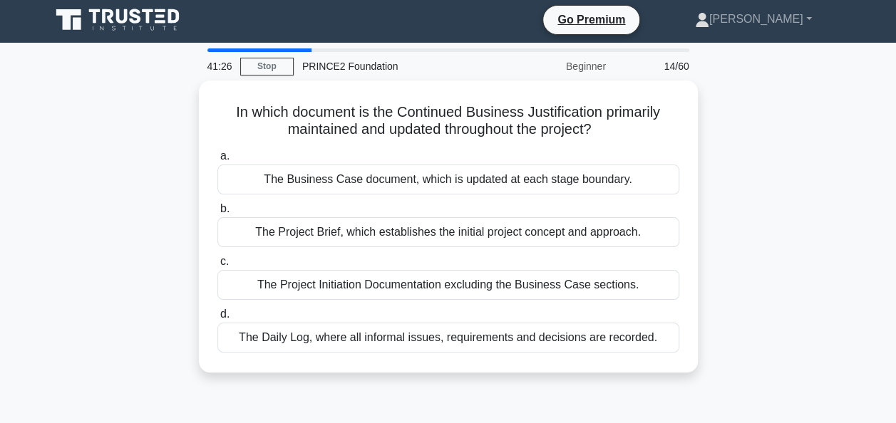
scroll to position [0, 0]
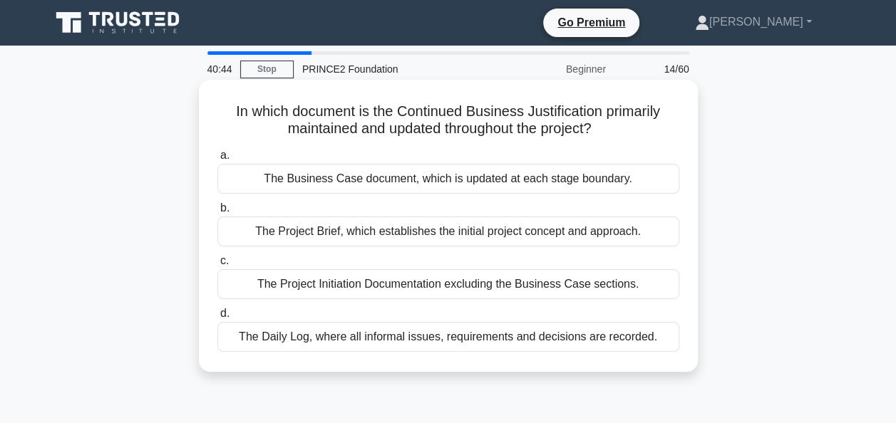
click at [374, 345] on div "The Daily Log, where all informal issues, requirements and decisions are record…" at bounding box center [448, 337] width 462 height 30
click at [217, 318] on input "d. The Daily Log, where all informal issues, requirements and decisions are rec…" at bounding box center [217, 313] width 0 height 9
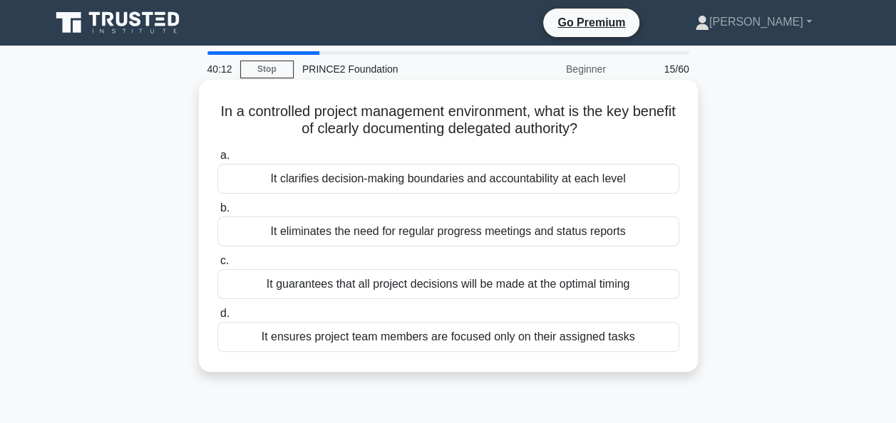
click at [311, 190] on div "It clarifies decision-making boundaries and accountability at each level" at bounding box center [448, 179] width 462 height 30
click at [217, 160] on input "a. It clarifies decision-making boundaries and accountability at each level" at bounding box center [217, 155] width 0 height 9
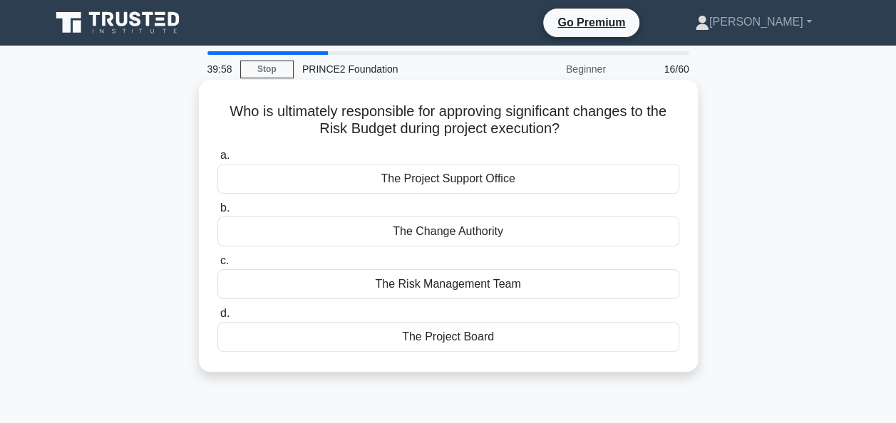
click at [380, 342] on div "The Project Board" at bounding box center [448, 337] width 462 height 30
click at [217, 318] on input "d. The Project Board" at bounding box center [217, 313] width 0 height 9
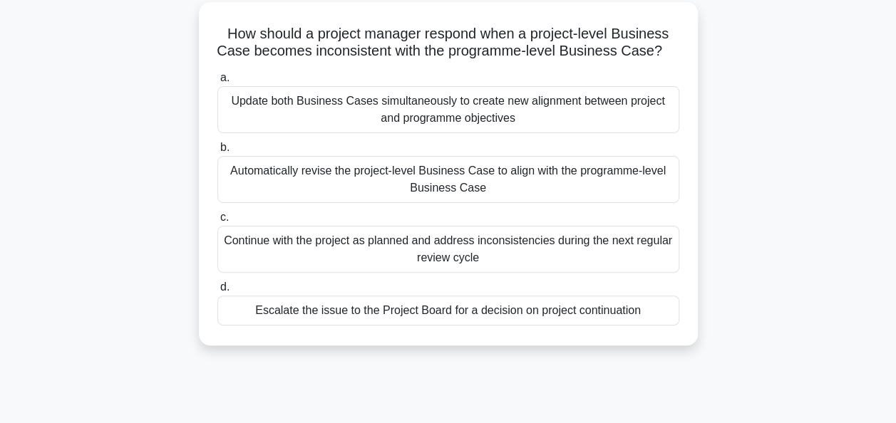
scroll to position [81, 0]
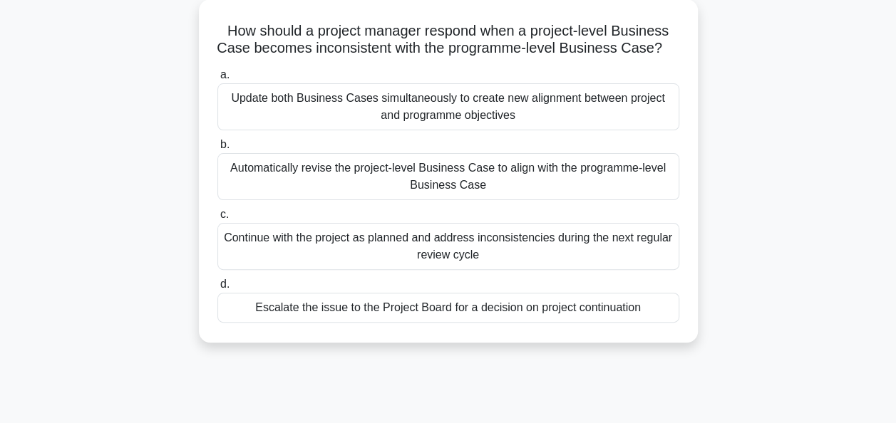
click at [375, 323] on div "Escalate the issue to the Project Board for a decision on project continuation" at bounding box center [448, 308] width 462 height 30
click at [217, 289] on input "d. Escalate the issue to the Project Board for a decision on project continuati…" at bounding box center [217, 284] width 0 height 9
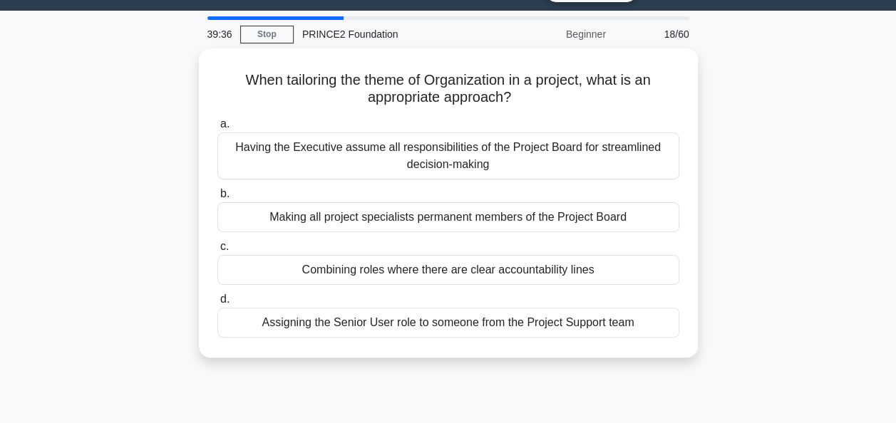
scroll to position [0, 0]
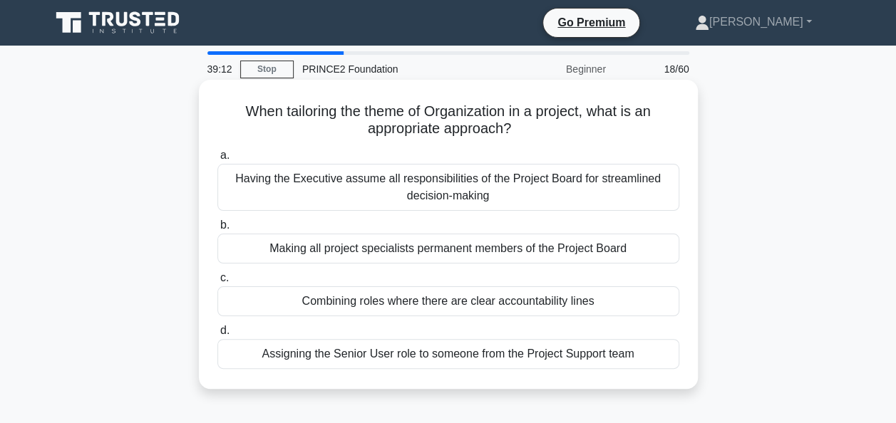
click at [412, 312] on div "Combining roles where there are clear accountability lines" at bounding box center [448, 301] width 462 height 30
click at [217, 283] on input "c. Combining roles where there are clear accountability lines" at bounding box center [217, 278] width 0 height 9
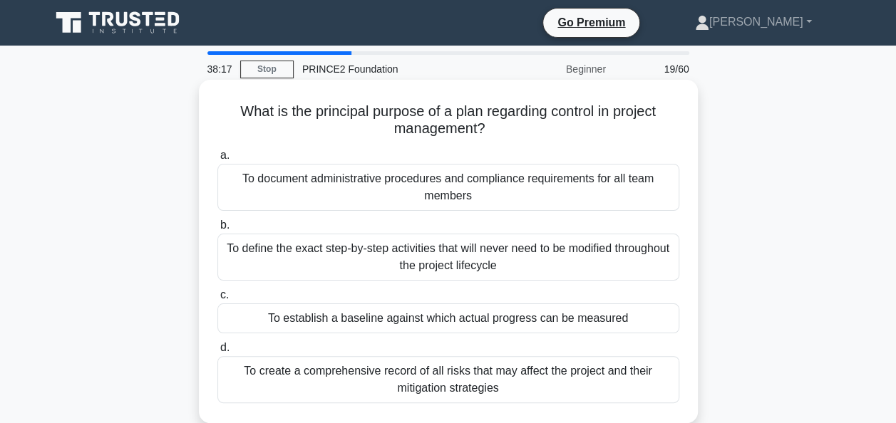
click at [493, 326] on div "To establish a baseline against which actual progress can be measured" at bounding box center [448, 319] width 462 height 30
click at [217, 300] on input "c. To establish a baseline against which actual progress can be measured" at bounding box center [217, 295] width 0 height 9
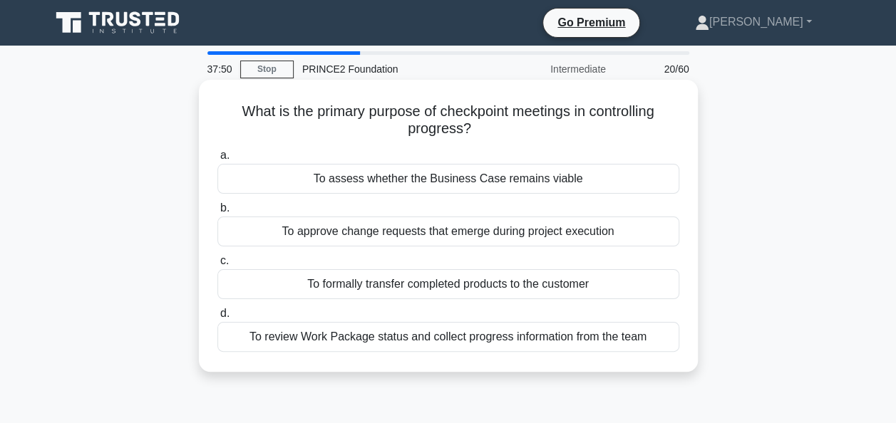
click at [398, 181] on div "To assess whether the Business Case remains viable" at bounding box center [448, 179] width 462 height 30
click at [217, 160] on input "a. To assess whether the Business Case remains viable" at bounding box center [217, 155] width 0 height 9
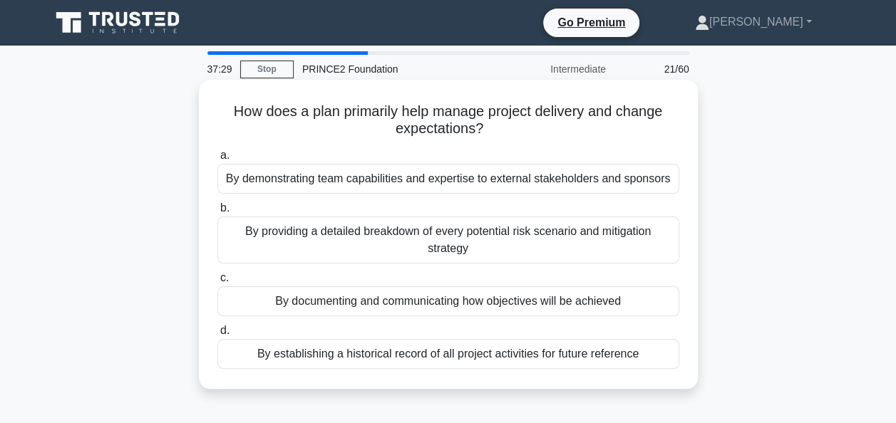
click at [252, 247] on div "By providing a detailed breakdown of every potential risk scenario and mitigati…" at bounding box center [448, 240] width 462 height 47
click at [217, 213] on input "b. By providing a detailed breakdown of every potential risk scenario and mitig…" at bounding box center [217, 208] width 0 height 9
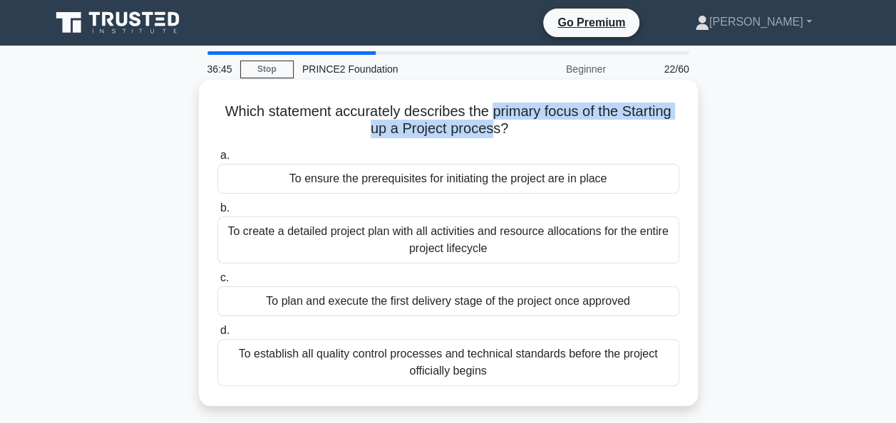
drag, startPoint x: 493, startPoint y: 125, endPoint x: 489, endPoint y: 103, distance: 22.5
click at [489, 103] on h5 "Which statement accurately describes the primary focus of the Starting up a Pro…" at bounding box center [448, 121] width 465 height 36
drag, startPoint x: 489, startPoint y: 103, endPoint x: 333, endPoint y: 118, distance: 156.0
click at [333, 118] on h5 "Which statement accurately describes the primary focus of the Starting up a Pro…" at bounding box center [448, 121] width 465 height 36
copy h5 "accurately describes the primary focus of the Starting up a Project process"
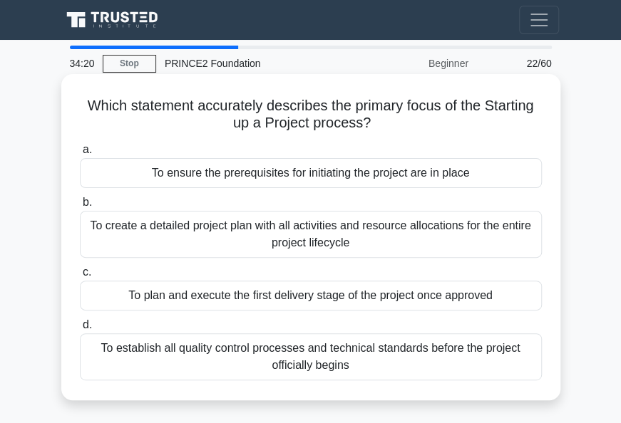
click at [278, 172] on div "To ensure the prerequisites for initiating the project are in place" at bounding box center [311, 173] width 462 height 30
click at [80, 155] on input "a. To ensure the prerequisites for initiating the project are in place" at bounding box center [80, 149] width 0 height 9
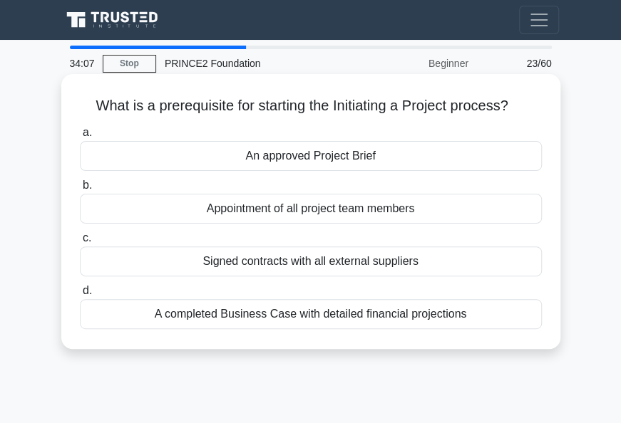
click at [277, 164] on div "An approved Project Brief" at bounding box center [311, 156] width 462 height 30
click at [80, 138] on input "a. An approved Project Brief" at bounding box center [80, 132] width 0 height 9
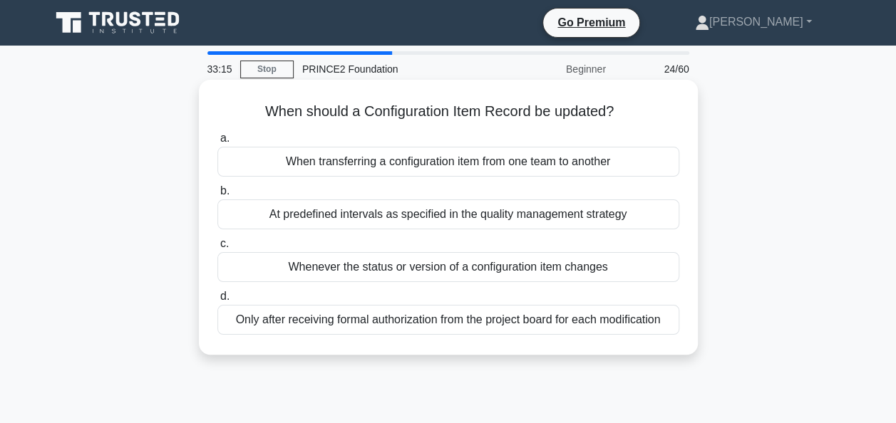
click at [369, 261] on div "Whenever the status or version of a configuration item changes" at bounding box center [448, 267] width 462 height 30
click at [217, 249] on input "c. Whenever the status or version of a configuration item changes" at bounding box center [217, 243] width 0 height 9
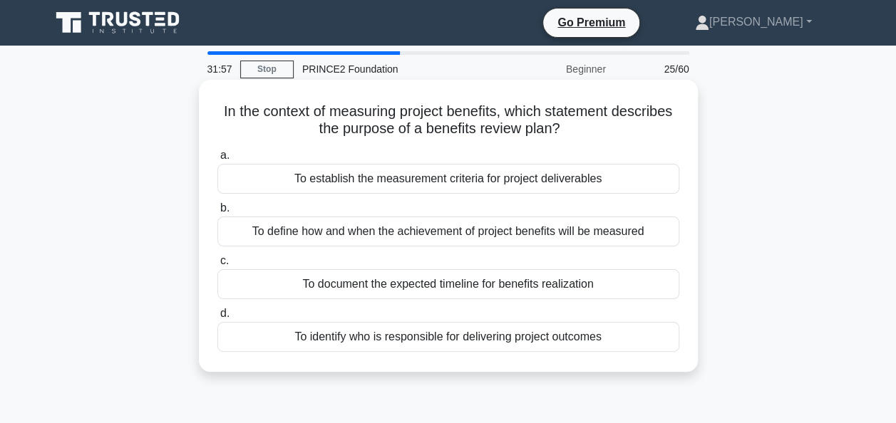
click at [352, 234] on div "To define how and when the achievement of project benefits will be measured" at bounding box center [448, 232] width 462 height 30
click at [217, 213] on input "b. To define how and when the achievement of project benefits will be measured" at bounding box center [217, 208] width 0 height 9
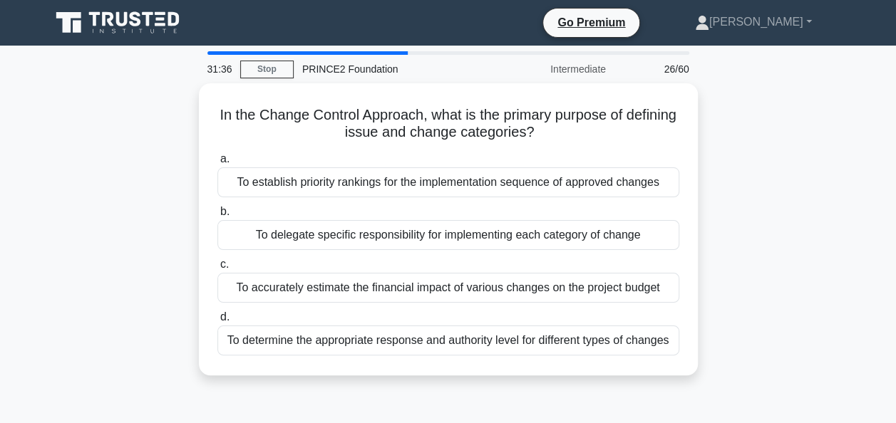
click at [172, 286] on div "In the Change Control Approach, what is the primary purpose of defining issue a…" at bounding box center [448, 237] width 812 height 309
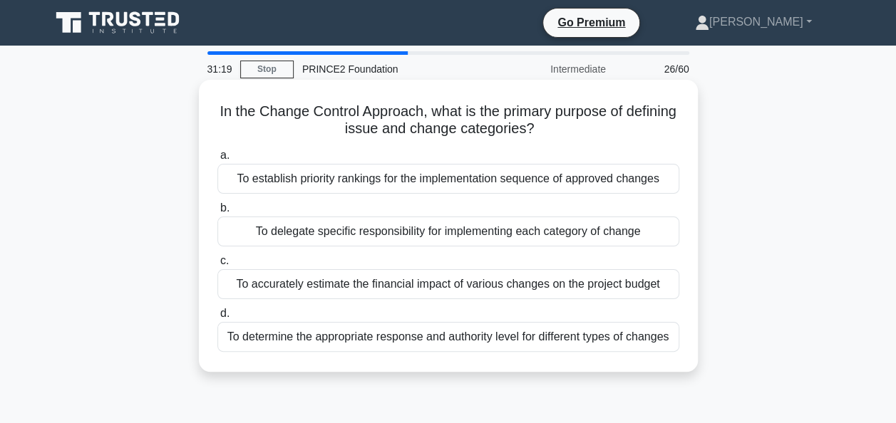
click at [368, 341] on div "To determine the appropriate response and authority level for different types o…" at bounding box center [448, 337] width 462 height 30
click at [217, 318] on input "d. To determine the appropriate response and authority level for different type…" at bounding box center [217, 313] width 0 height 9
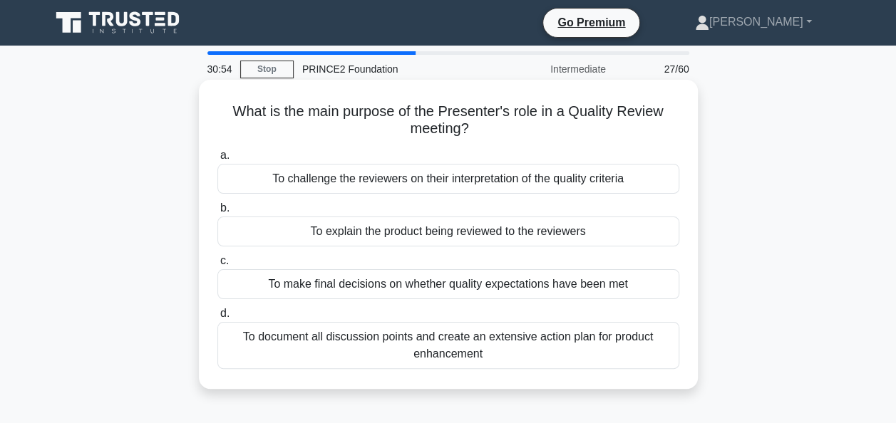
click at [311, 285] on div "To make final decisions on whether quality expectations have been met" at bounding box center [448, 284] width 462 height 30
click at [217, 266] on input "c. To make final decisions on whether quality expectations have been met" at bounding box center [217, 261] width 0 height 9
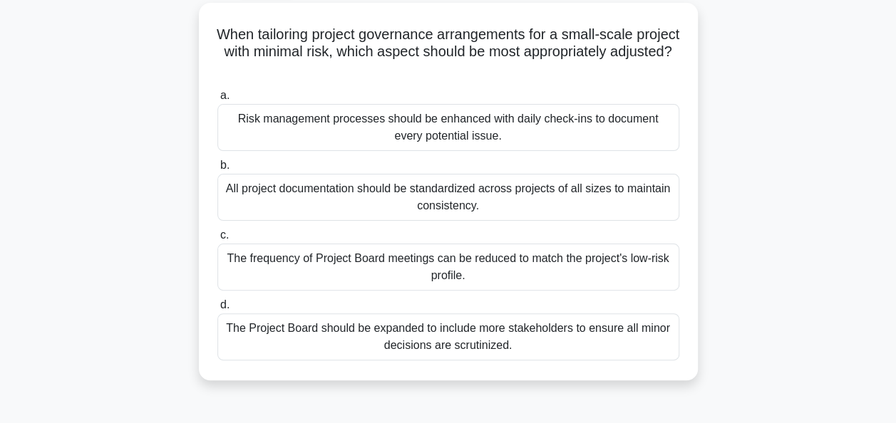
scroll to position [83, 0]
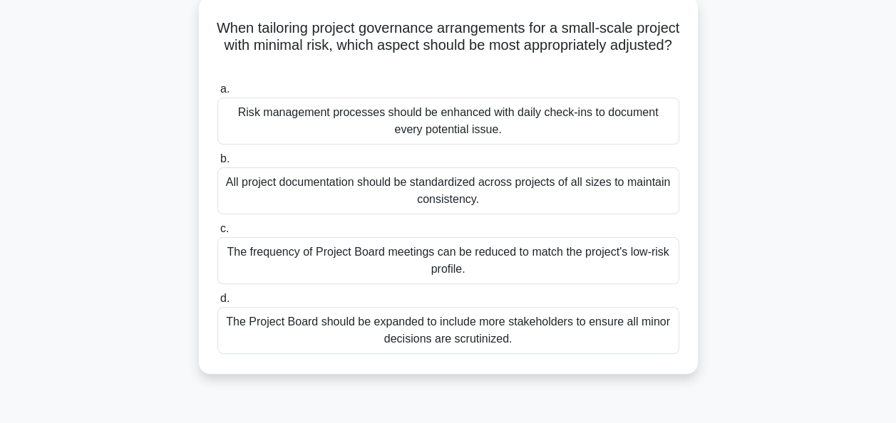
click at [460, 200] on div "All project documentation should be standardized across projects of all sizes t…" at bounding box center [448, 190] width 462 height 47
click at [217, 164] on input "b. All project documentation should be standardized across projects of all size…" at bounding box center [217, 159] width 0 height 9
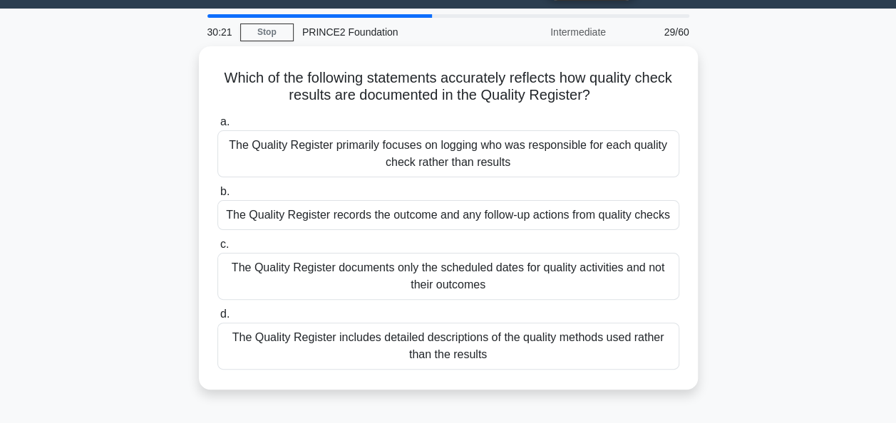
scroll to position [0, 0]
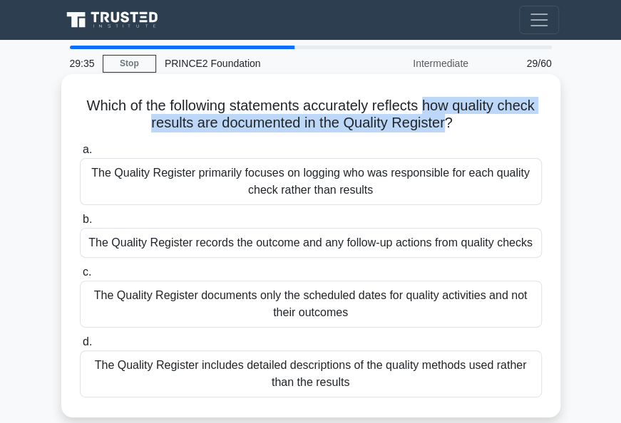
drag, startPoint x: 446, startPoint y: 123, endPoint x: 429, endPoint y: 105, distance: 24.2
click at [429, 105] on h5 "Which of the following statements accurately reflects how quality check results…" at bounding box center [310, 115] width 465 height 36
copy h5 "how quality check results are documented in the Quality Register"
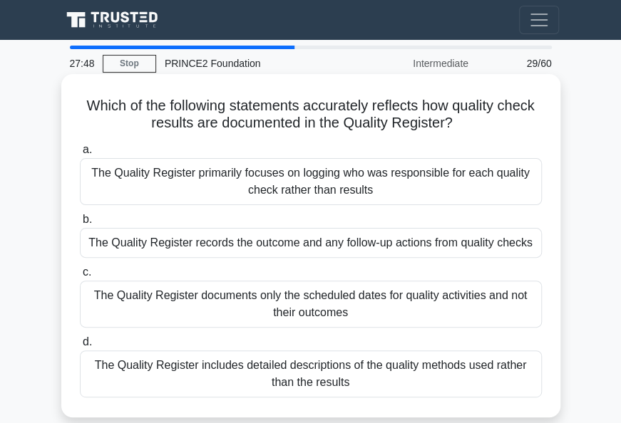
click at [267, 249] on div "The Quality Register records the outcome and any follow-up actions from quality…" at bounding box center [311, 243] width 462 height 30
click at [80, 224] on input "b. The Quality Register records the outcome and any follow-up actions from qual…" at bounding box center [80, 219] width 0 height 9
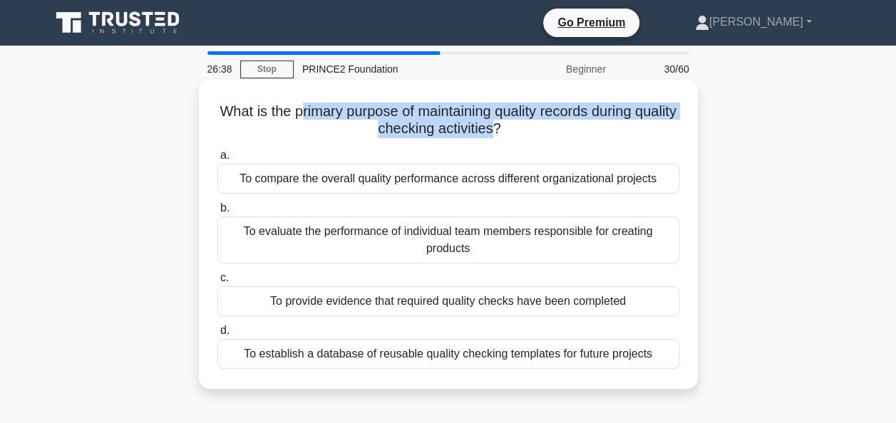
drag, startPoint x: 318, startPoint y: 113, endPoint x: 516, endPoint y: 131, distance: 198.2
click at [516, 131] on h5 "What is the primary purpose of maintaining quality records during quality check…" at bounding box center [448, 121] width 465 height 36
copy h5 "rimary purpose of maintaining quality records during quality checking activities"
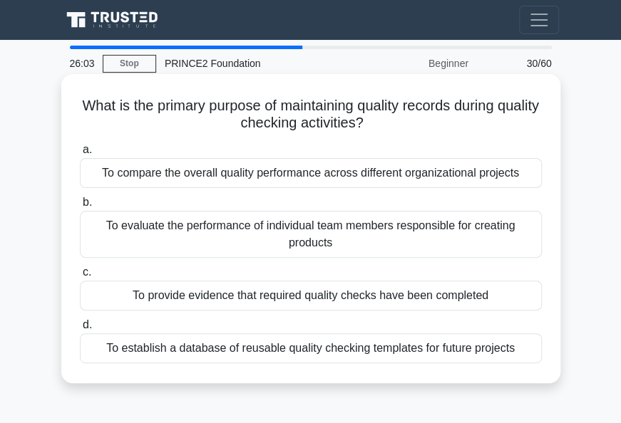
click at [363, 292] on div "To provide evidence that required quality checks have been completed" at bounding box center [311, 296] width 462 height 30
click at [80, 277] on input "c. To provide evidence that required quality checks have been completed" at bounding box center [80, 272] width 0 height 9
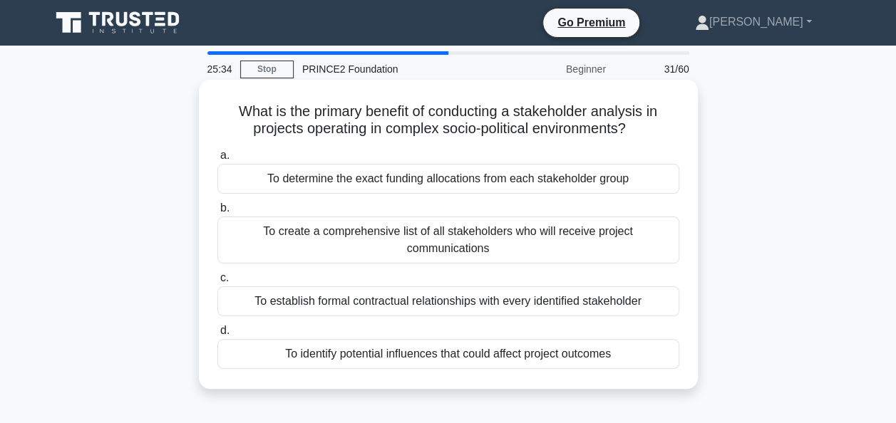
click at [481, 366] on div "To identify potential influences that could affect project outcomes" at bounding box center [448, 354] width 462 height 30
click at [217, 336] on input "d. To identify potential influences that could affect project outcomes" at bounding box center [217, 330] width 0 height 9
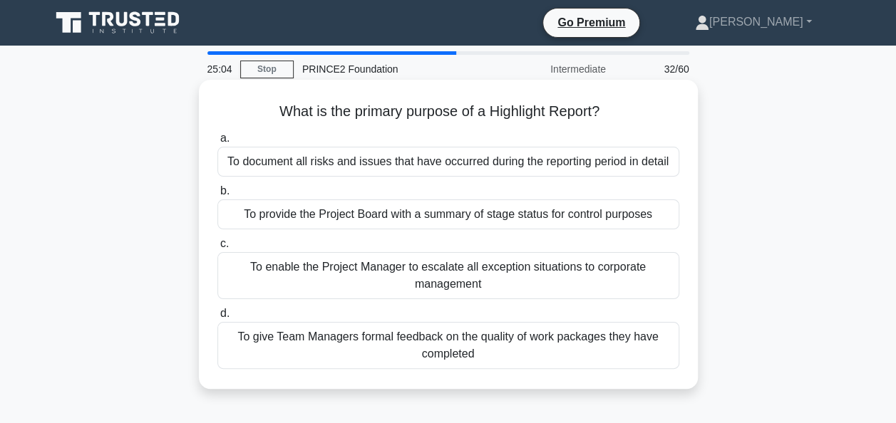
click at [302, 212] on div "To provide the Project Board with a summary of stage status for control purposes" at bounding box center [448, 215] width 462 height 30
click at [217, 196] on input "b. To provide the Project Board with a summary of stage status for control purp…" at bounding box center [217, 191] width 0 height 9
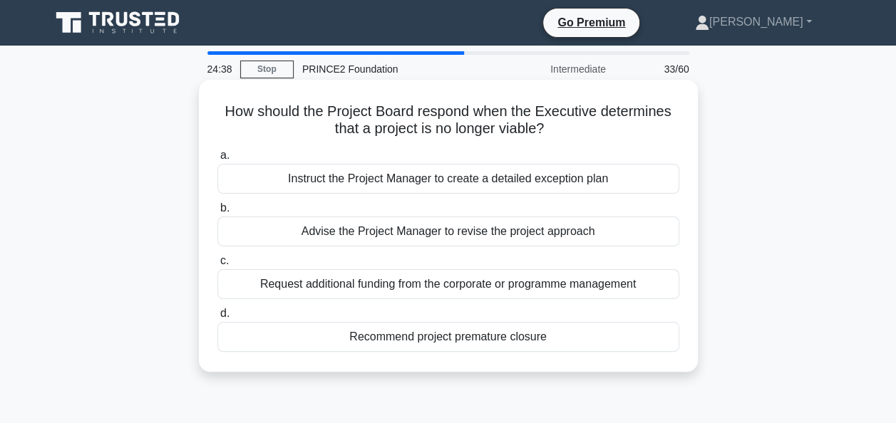
click at [372, 342] on div "Recommend project premature closure" at bounding box center [448, 337] width 462 height 30
click at [217, 318] on input "d. Recommend project premature closure" at bounding box center [217, 313] width 0 height 9
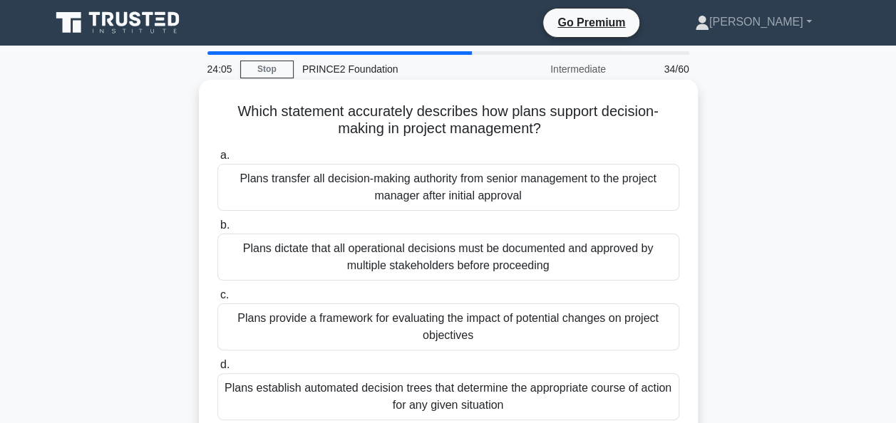
click at [345, 336] on div "Plans provide a framework for evaluating the impact of potential changes on pro…" at bounding box center [448, 327] width 462 height 47
click at [217, 300] on input "c. Plans provide a framework for evaluating the impact of potential changes on …" at bounding box center [217, 295] width 0 height 9
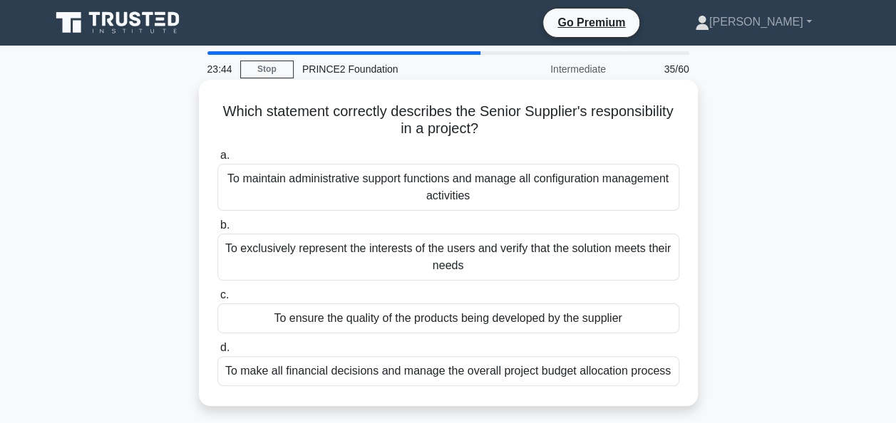
click at [224, 266] on div "To exclusively represent the interests of the users and verify that the solutio…" at bounding box center [448, 257] width 462 height 47
click at [217, 230] on input "b. To exclusively represent the interests of the users and verify that the solu…" at bounding box center [217, 225] width 0 height 9
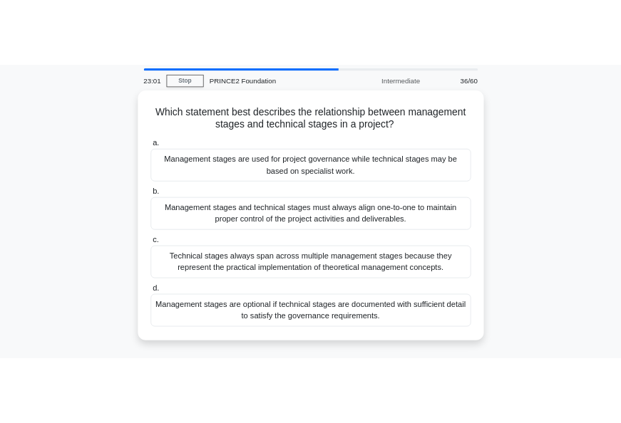
scroll to position [49, 0]
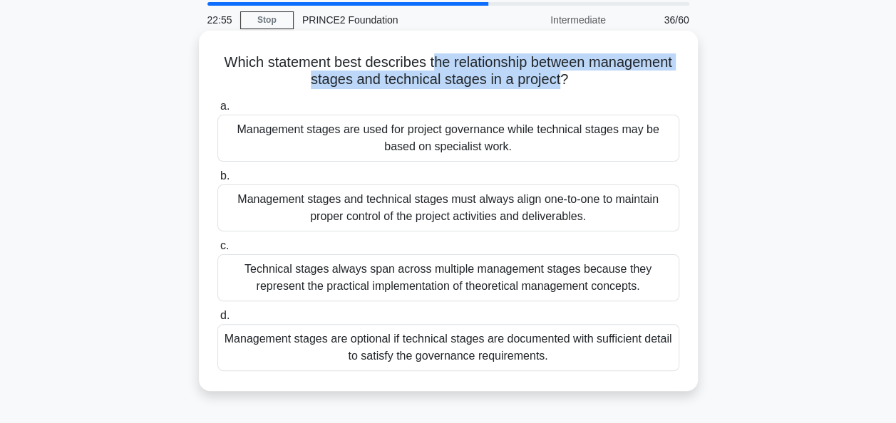
drag, startPoint x: 432, startPoint y: 62, endPoint x: 560, endPoint y: 89, distance: 131.1
click at [560, 89] on h5 "Which statement best describes the relationship between management stages and t…" at bounding box center [448, 71] width 465 height 36
copy h5 "he relationship between management stages and technical stages in a project"
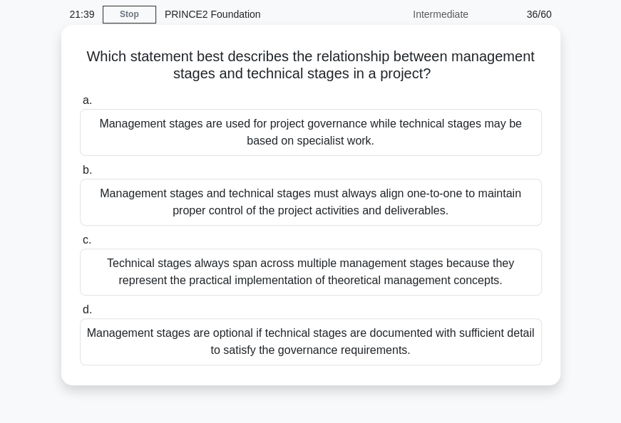
click at [259, 219] on div "Management stages and technical stages must always align one-to-one to maintain…" at bounding box center [311, 202] width 462 height 47
click at [80, 175] on input "b. Management stages and technical stages must always align one-to-one to maint…" at bounding box center [80, 170] width 0 height 9
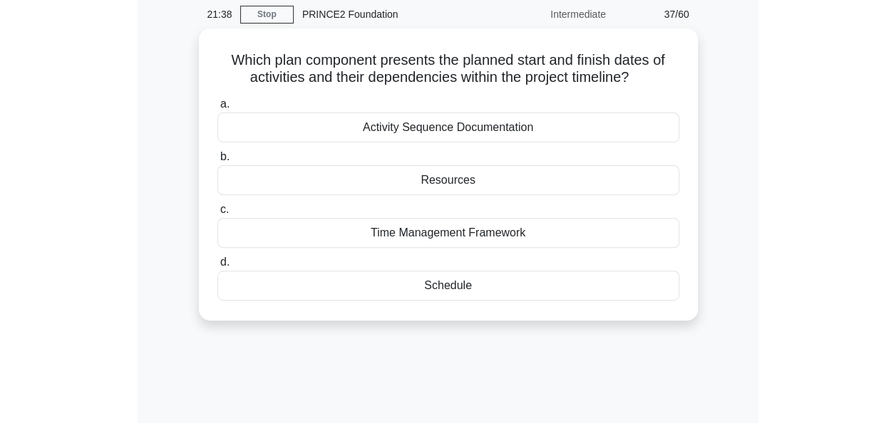
scroll to position [0, 0]
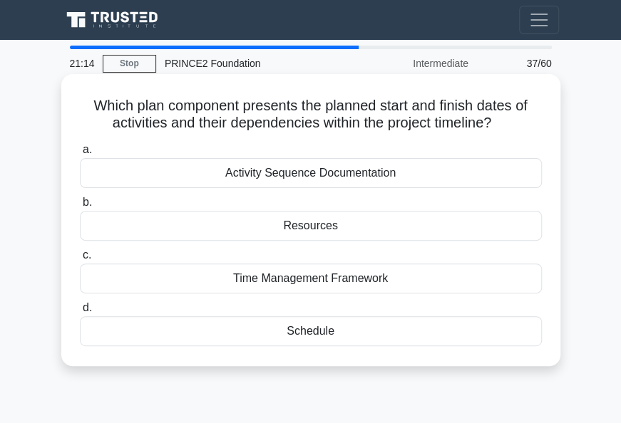
click at [299, 325] on div "Schedule" at bounding box center [311, 331] width 462 height 30
click at [80, 313] on input "d. Schedule" at bounding box center [80, 308] width 0 height 9
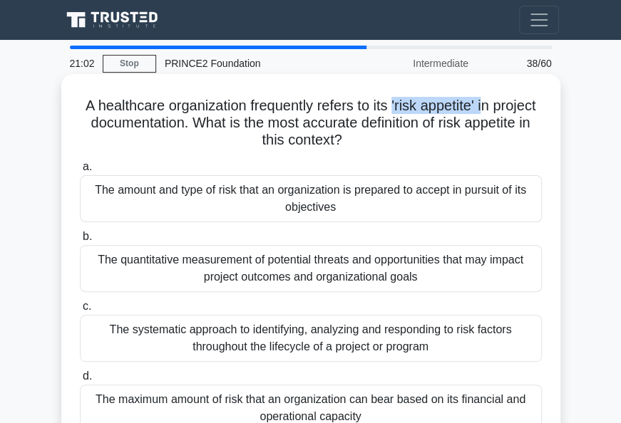
drag, startPoint x: 511, startPoint y: 104, endPoint x: 419, endPoint y: 100, distance: 92.0
click at [419, 100] on h5 "A healthcare organization frequently refers to its 'risk appetite' in project d…" at bounding box center [310, 123] width 465 height 53
copy h5 "'risk appetite' i"
click at [174, 203] on div "The amount and type of risk that an organization is prepared to accept in pursu…" at bounding box center [311, 198] width 462 height 47
click at [80, 172] on input "a. The amount and type of risk that an organization is prepared to accept in pu…" at bounding box center [80, 166] width 0 height 9
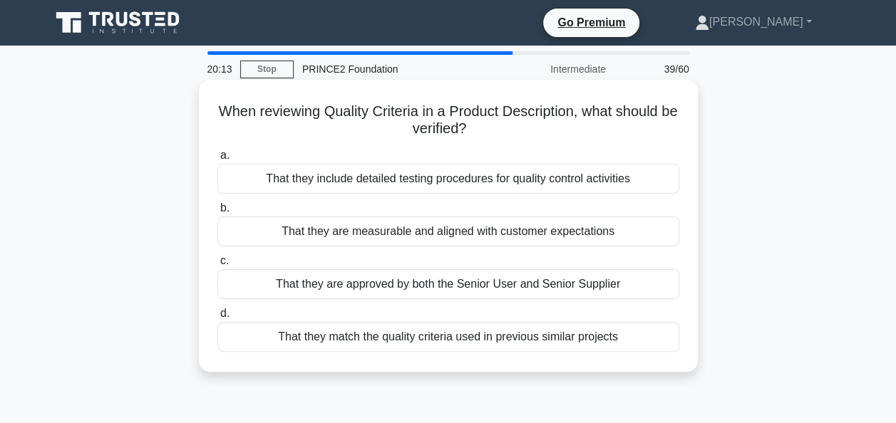
click at [308, 243] on div "That they are measurable and aligned with customer expectations" at bounding box center [448, 232] width 462 height 30
click at [217, 213] on input "b. That they are measurable and aligned with customer expectations" at bounding box center [217, 208] width 0 height 9
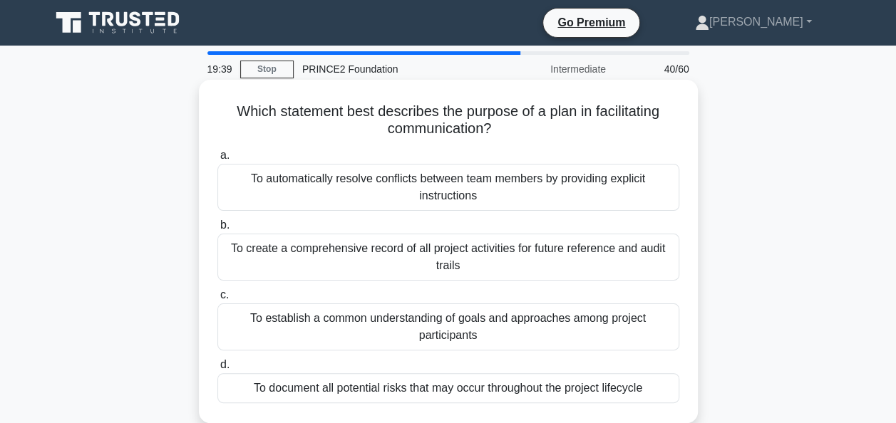
click at [258, 262] on div "To create a comprehensive record of all project activities for future reference…" at bounding box center [448, 257] width 462 height 47
click at [217, 230] on input "b. To create a comprehensive record of all project activities for future refere…" at bounding box center [217, 225] width 0 height 9
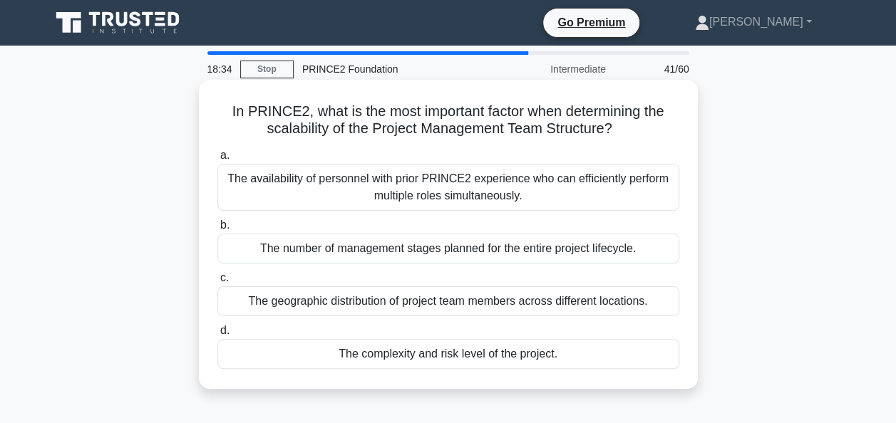
click at [371, 351] on div "The complexity and risk level of the project." at bounding box center [448, 354] width 462 height 30
click at [217, 336] on input "d. The complexity and risk level of the project." at bounding box center [217, 330] width 0 height 9
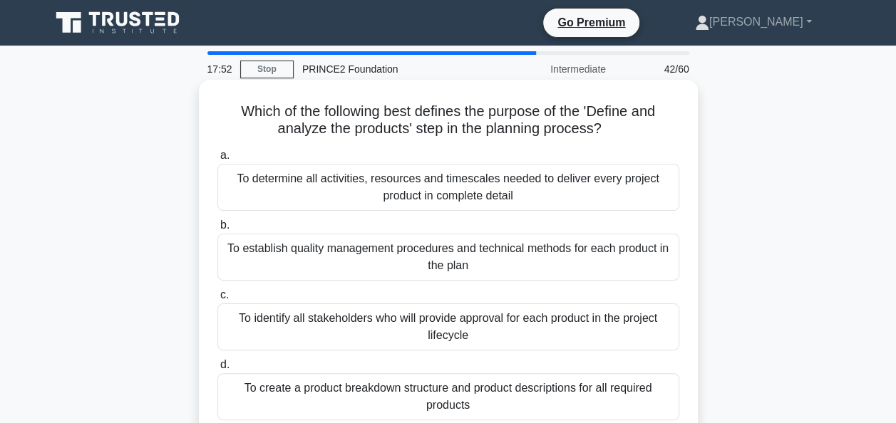
click at [388, 188] on div "To determine all activities, resources and timescales needed to deliver every p…" at bounding box center [448, 187] width 462 height 47
click at [217, 160] on input "a. To determine all activities, resources and timescales needed to deliver ever…" at bounding box center [217, 155] width 0 height 9
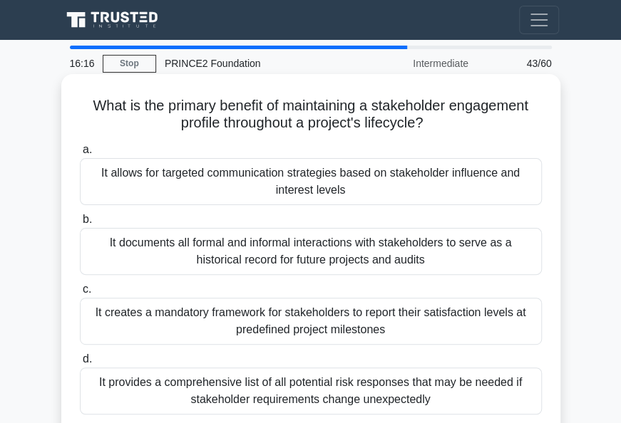
drag, startPoint x: 232, startPoint y: 103, endPoint x: 443, endPoint y: 124, distance: 212.7
click at [443, 124] on h5 "What is the primary benefit of maintaining a stakeholder engagement profile thr…" at bounding box center [310, 115] width 465 height 36
copy h5 "nefit of maintaining a stakeholder engagement profile throughout a project's li…"
click at [269, 179] on div "It allows for targeted communication strategies based on stakeholder influence …" at bounding box center [311, 181] width 462 height 47
click at [80, 155] on input "a. It allows for targeted communication strategies based on stakeholder influen…" at bounding box center [80, 149] width 0 height 9
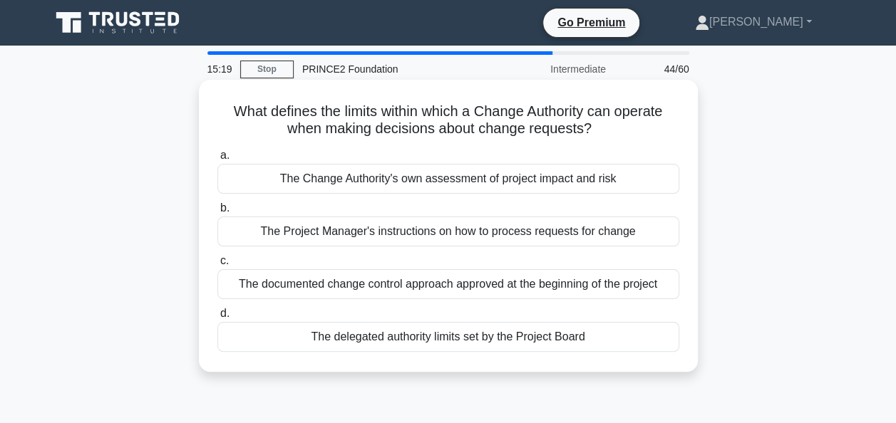
click at [312, 187] on div "The Change Authority's own assessment of project impact and risk" at bounding box center [448, 179] width 462 height 30
click at [217, 160] on input "a. The Change Authority's own assessment of project impact and risk" at bounding box center [217, 155] width 0 height 9
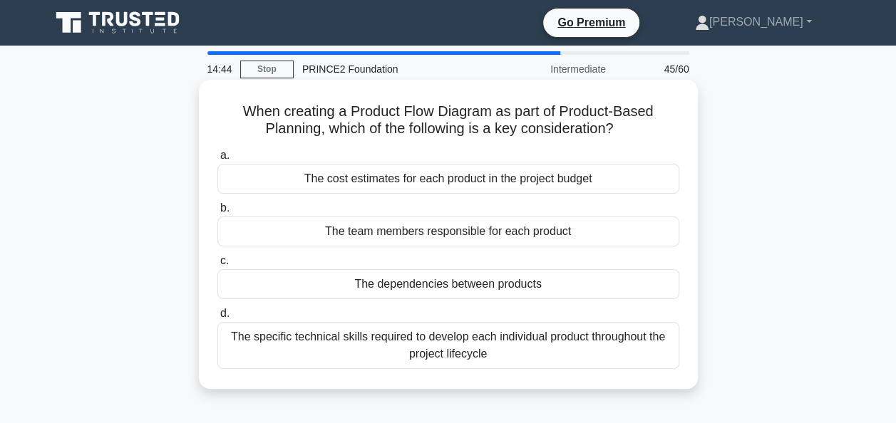
click at [386, 278] on div "The dependencies between products" at bounding box center [448, 284] width 462 height 30
click at [217, 266] on input "c. The dependencies between products" at bounding box center [217, 261] width 0 height 9
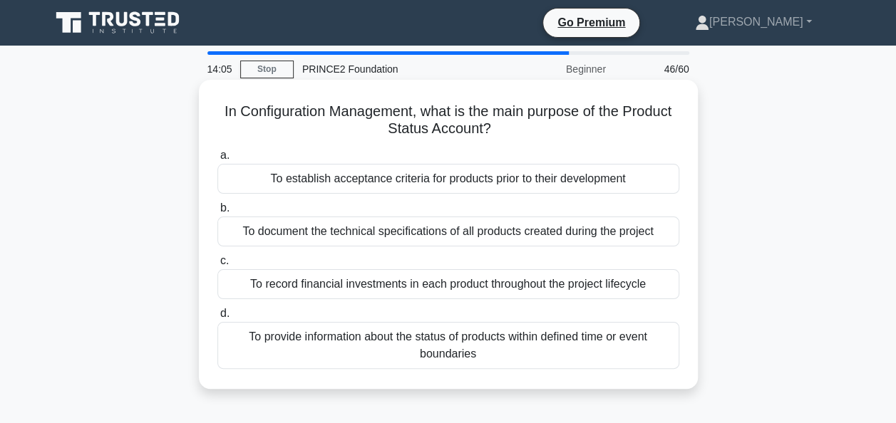
click at [399, 184] on div "To establish acceptance criteria for products prior to their development" at bounding box center [448, 179] width 462 height 30
click at [217, 160] on input "a. To establish acceptance criteria for products prior to their development" at bounding box center [217, 155] width 0 height 9
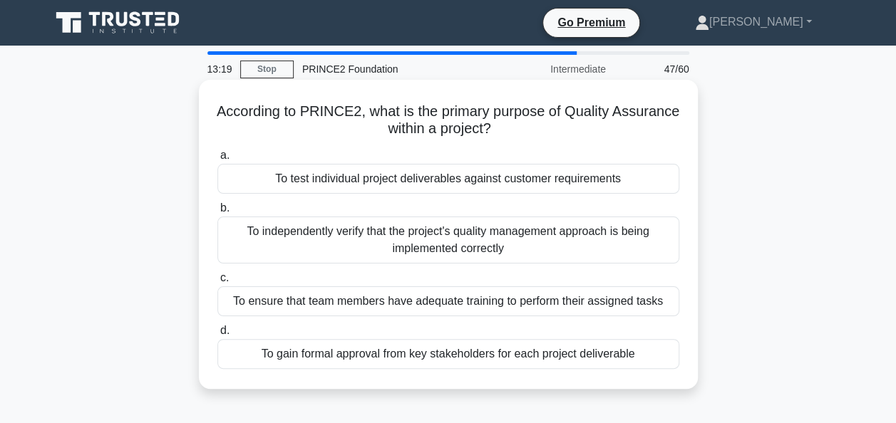
drag, startPoint x: 402, startPoint y: 114, endPoint x: 532, endPoint y: 123, distance: 130.0
click at [532, 123] on h5 "According to PRINCE2, what is the primary purpose of Quality Assurance within a…" at bounding box center [448, 121] width 465 height 36
copy h5 "what is the primary purpose of Quality Assurance within a project?"
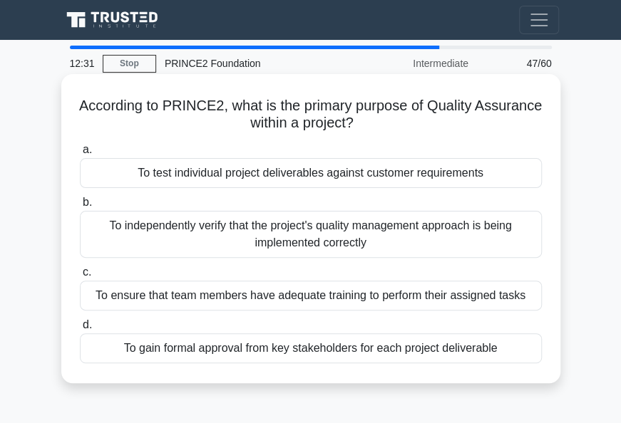
click at [261, 225] on div "To independently verify that the project's quality management approach is being…" at bounding box center [311, 234] width 462 height 47
click at [80, 207] on input "b. To independently verify that the project's quality management approach is be…" at bounding box center [80, 202] width 0 height 9
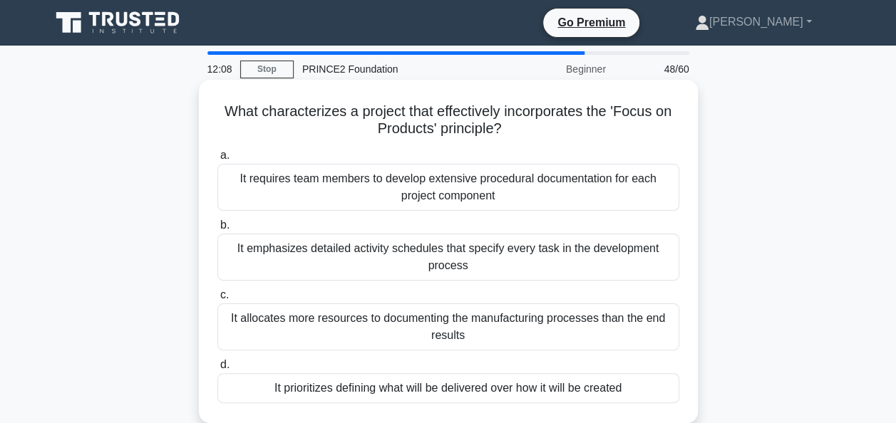
click at [523, 400] on div "It prioritizes defining what will be delivered over how it will be created" at bounding box center [448, 388] width 462 height 30
click at [217, 370] on input "d. It prioritizes defining what will be delivered over how it will be created" at bounding box center [217, 365] width 0 height 9
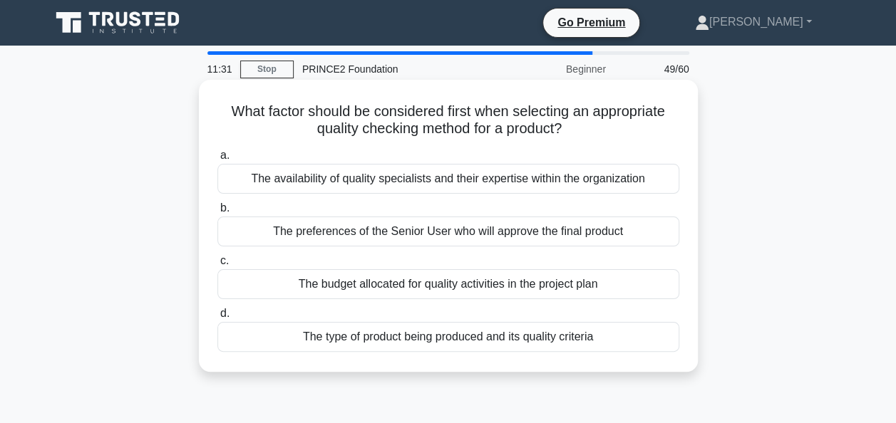
click at [316, 336] on div "The type of product being produced and its quality criteria" at bounding box center [448, 337] width 462 height 30
click at [217, 318] on input "d. The type of product being produced and its quality criteria" at bounding box center [217, 313] width 0 height 9
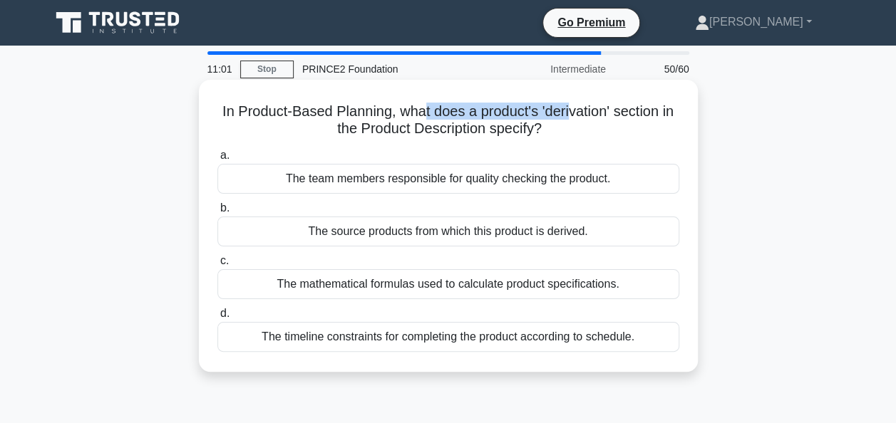
drag, startPoint x: 419, startPoint y: 113, endPoint x: 571, endPoint y: 104, distance: 152.0
click at [571, 104] on h5 "In Product-Based Planning, what does a product's 'derivation' section in the Pr…" at bounding box center [448, 121] width 465 height 36
drag, startPoint x: 396, startPoint y: 107, endPoint x: 651, endPoint y: 139, distance: 257.1
click at [651, 138] on h5 "In Product-Based Planning, what does a product's 'derivation' section in the Pr…" at bounding box center [448, 121] width 465 height 36
click at [337, 234] on div "The source products from which this product is derived." at bounding box center [448, 232] width 462 height 30
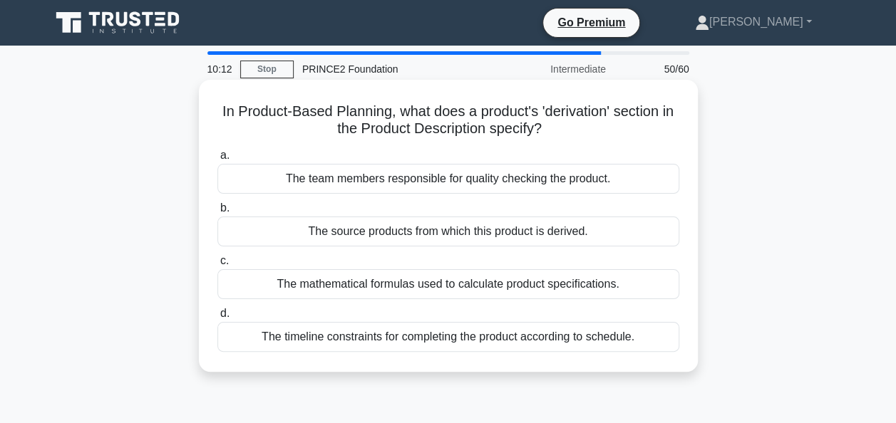
click at [217, 213] on input "b. The source products from which this product is derived." at bounding box center [217, 208] width 0 height 9
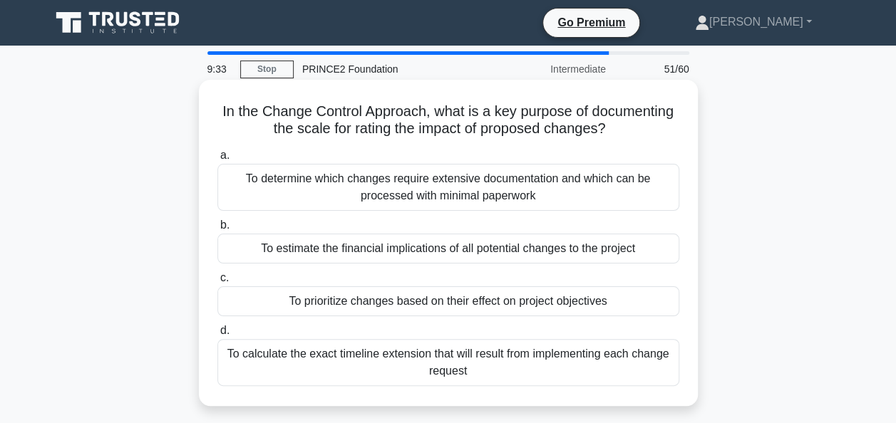
click at [293, 306] on div "To prioritize changes based on their effect on project objectives" at bounding box center [448, 301] width 462 height 30
click at [217, 283] on input "c. To prioritize changes based on their effect on project objectives" at bounding box center [217, 278] width 0 height 9
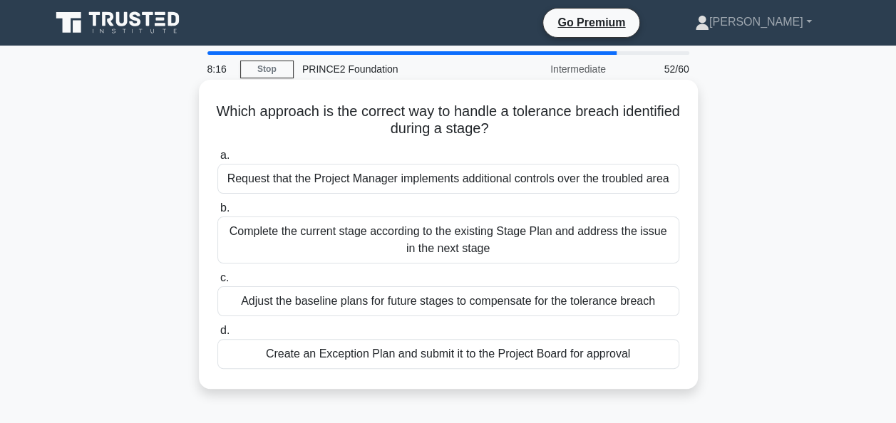
drag, startPoint x: 286, startPoint y: 350, endPoint x: 279, endPoint y: 245, distance: 104.9
click at [279, 245] on div "a. Request that the Project Manager implements additional controls over the tro…" at bounding box center [448, 258] width 479 height 228
click at [279, 245] on div "Complete the current stage according to the existing Stage Plan and address the…" at bounding box center [448, 240] width 462 height 47
click at [217, 213] on input "b. Complete the current stage according to the existing Stage Plan and address …" at bounding box center [217, 208] width 0 height 9
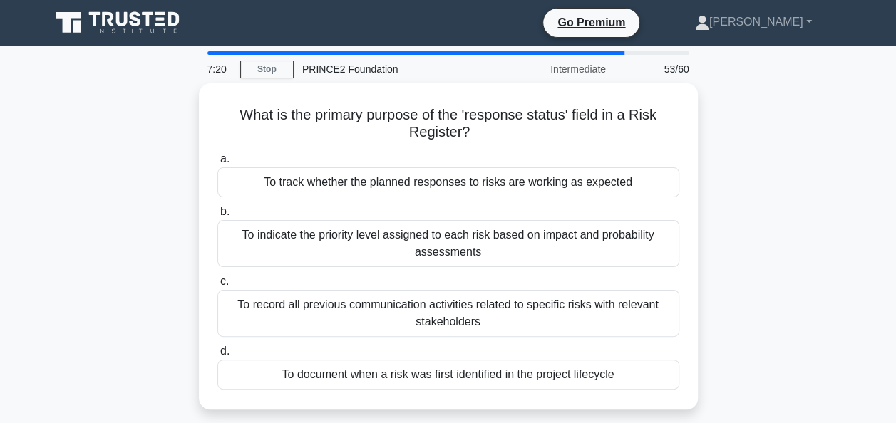
drag, startPoint x: 311, startPoint y: 183, endPoint x: 88, endPoint y: 255, distance: 235.0
click at [88, 255] on div "What is the primary purpose of the 'response status' field in a Risk Register? …" at bounding box center [448, 254] width 812 height 343
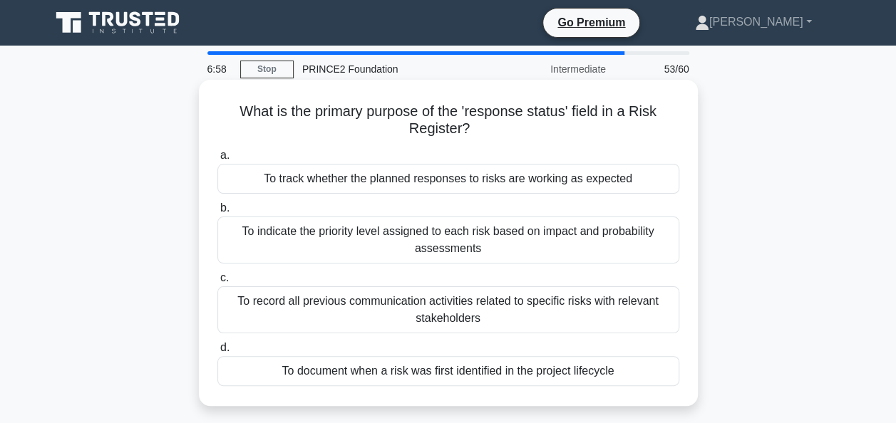
drag, startPoint x: 312, startPoint y: 115, endPoint x: 538, endPoint y: 132, distance: 226.5
click at [538, 132] on h5 "What is the primary purpose of the 'response status' field in a Risk Register? …" at bounding box center [448, 121] width 465 height 36
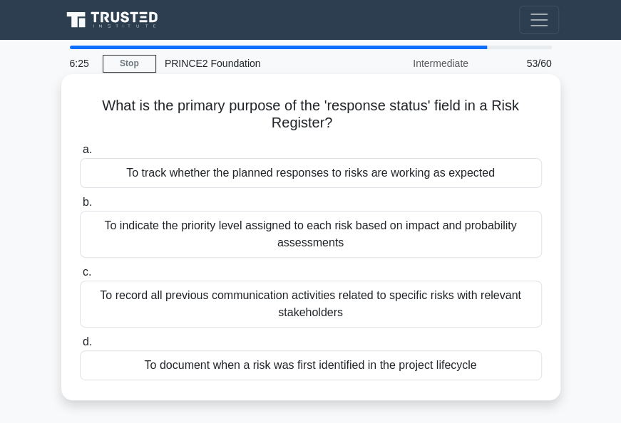
click at [217, 172] on div "To track whether the planned responses to risks are working as expected" at bounding box center [311, 173] width 462 height 30
click at [80, 155] on input "a. To track whether the planned responses to risks are working as expected" at bounding box center [80, 149] width 0 height 9
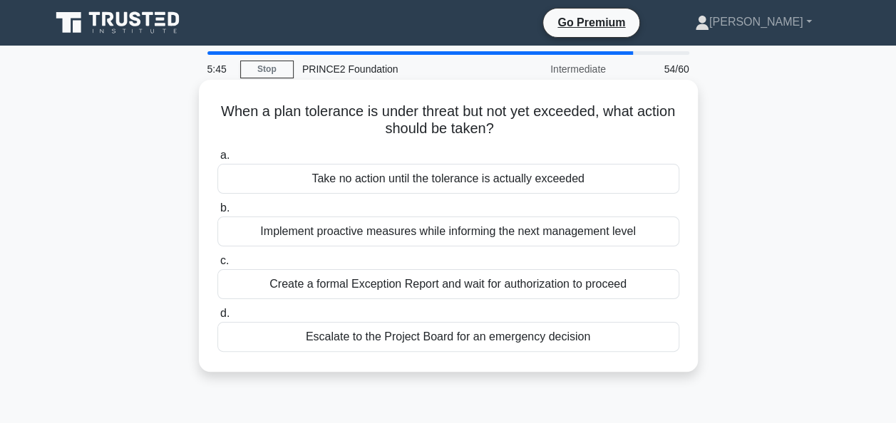
click at [319, 180] on div "Take no action until the tolerance is actually exceeded" at bounding box center [448, 179] width 462 height 30
click at [217, 160] on input "a. Take no action until the tolerance is actually exceeded" at bounding box center [217, 155] width 0 height 9
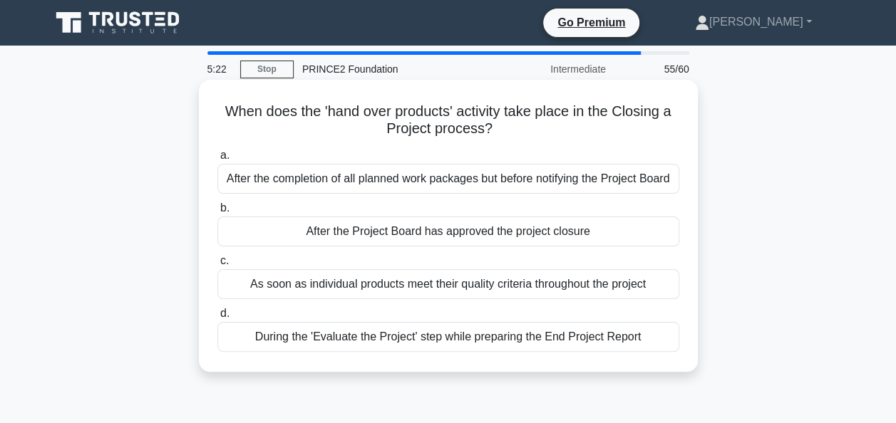
click at [306, 235] on div "After the Project Board has approved the project closure" at bounding box center [448, 232] width 462 height 30
click at [217, 213] on input "b. After the Project Board has approved the project closure" at bounding box center [217, 208] width 0 height 9
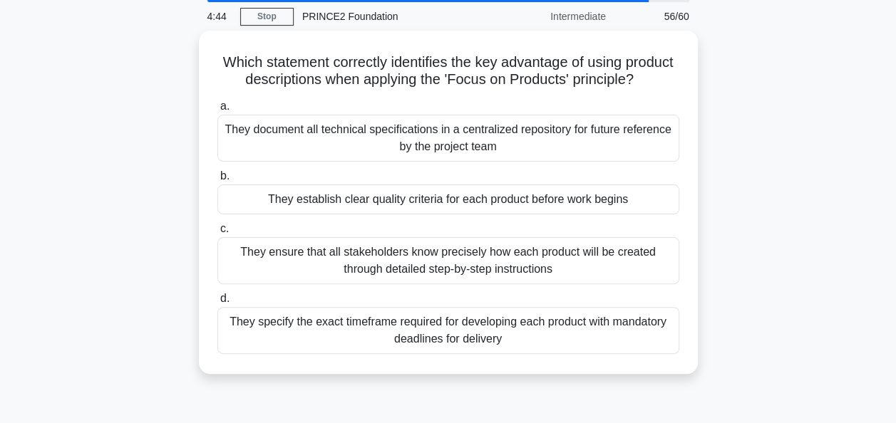
scroll to position [55, 0]
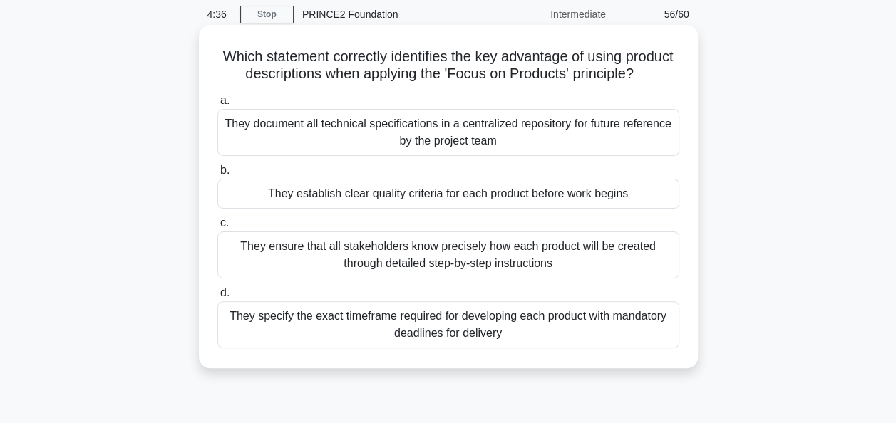
click at [373, 209] on div "They establish clear quality criteria for each product before work begins" at bounding box center [448, 194] width 462 height 30
click at [217, 175] on input "b. They establish clear quality criteria for each product before work begins" at bounding box center [217, 170] width 0 height 9
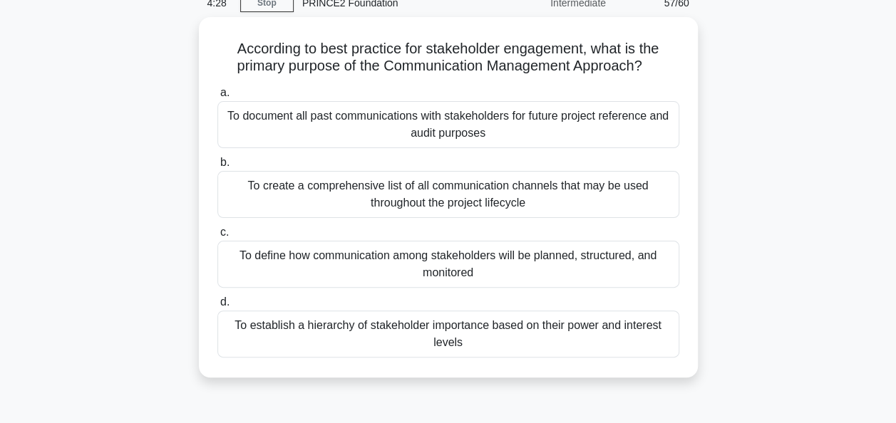
scroll to position [80, 0]
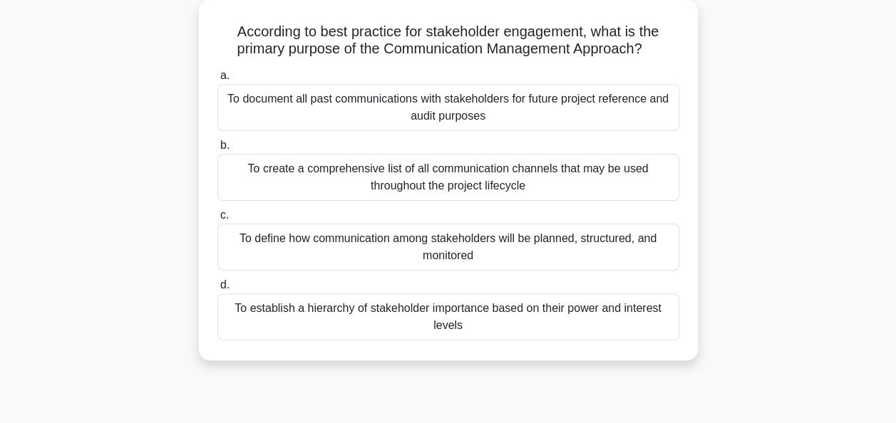
click at [415, 249] on div "To define how communication among stakeholders will be planned, structured, and…" at bounding box center [448, 247] width 462 height 47
click at [217, 220] on input "c. To define how communication among stakeholders will be planned, structured, …" at bounding box center [217, 215] width 0 height 9
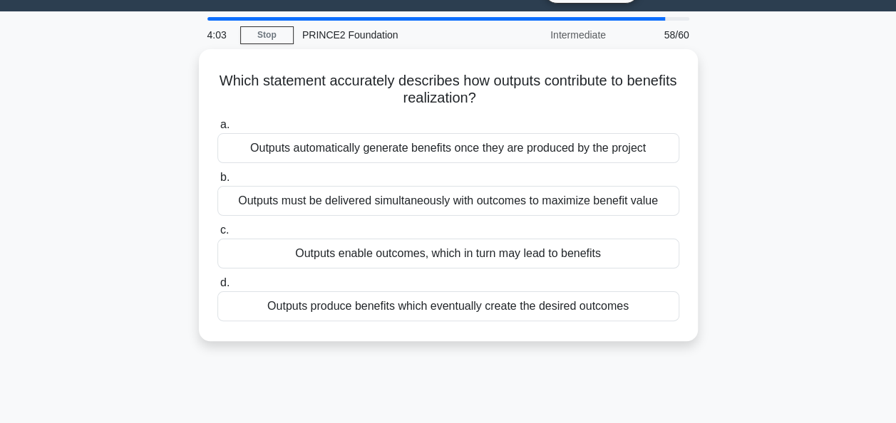
scroll to position [0, 0]
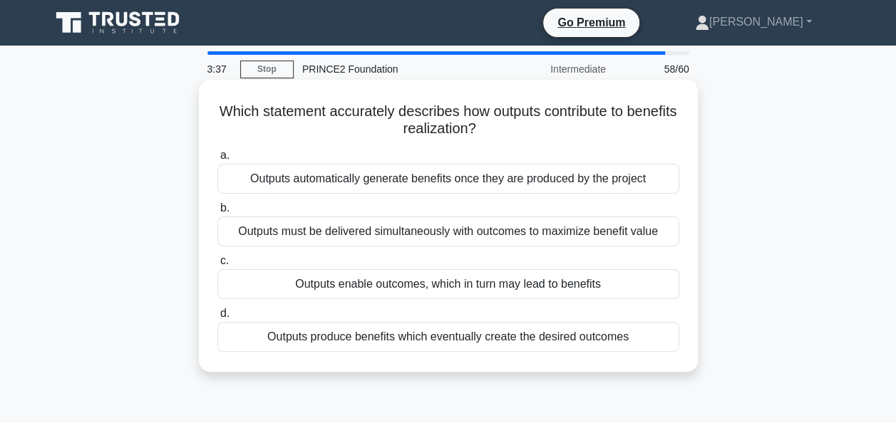
click at [309, 333] on div "Outputs produce benefits which eventually create the desired outcomes" at bounding box center [448, 337] width 462 height 30
click at [217, 318] on input "d. Outputs produce benefits which eventually create the desired outcomes" at bounding box center [217, 313] width 0 height 9
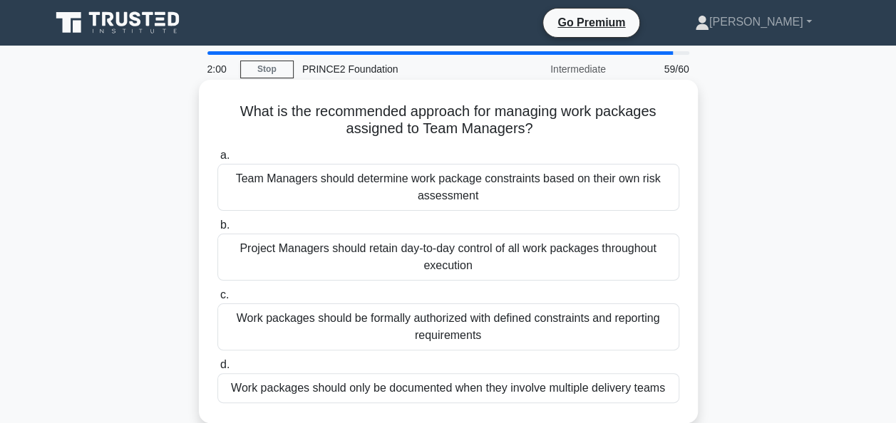
click at [546, 343] on div "Work packages should be formally authorized with defined constraints and report…" at bounding box center [448, 327] width 462 height 47
click at [217, 300] on input "c. Work packages should be formally authorized with defined constraints and rep…" at bounding box center [217, 295] width 0 height 9
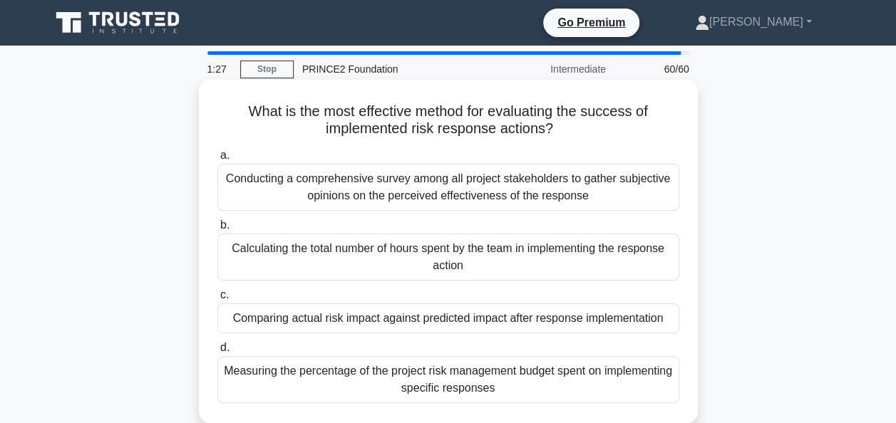
click at [311, 324] on div "Comparing actual risk impact against predicted impact after response implementa…" at bounding box center [448, 319] width 462 height 30
click at [217, 300] on input "c. Comparing actual risk impact against predicted impact after response impleme…" at bounding box center [217, 295] width 0 height 9
